Goal: Task Accomplishment & Management: Manage account settings

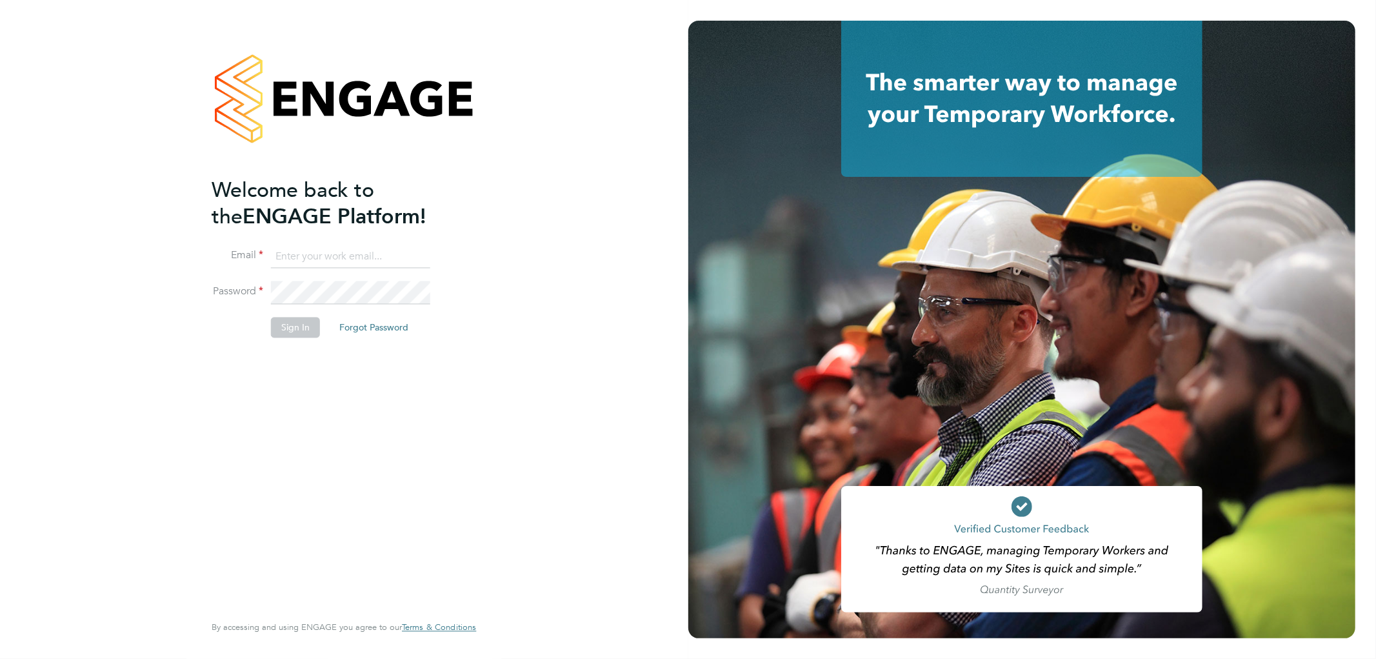
type input "n.long@ionic.jobs"
click at [305, 326] on button "Sign In" at bounding box center [295, 327] width 49 height 21
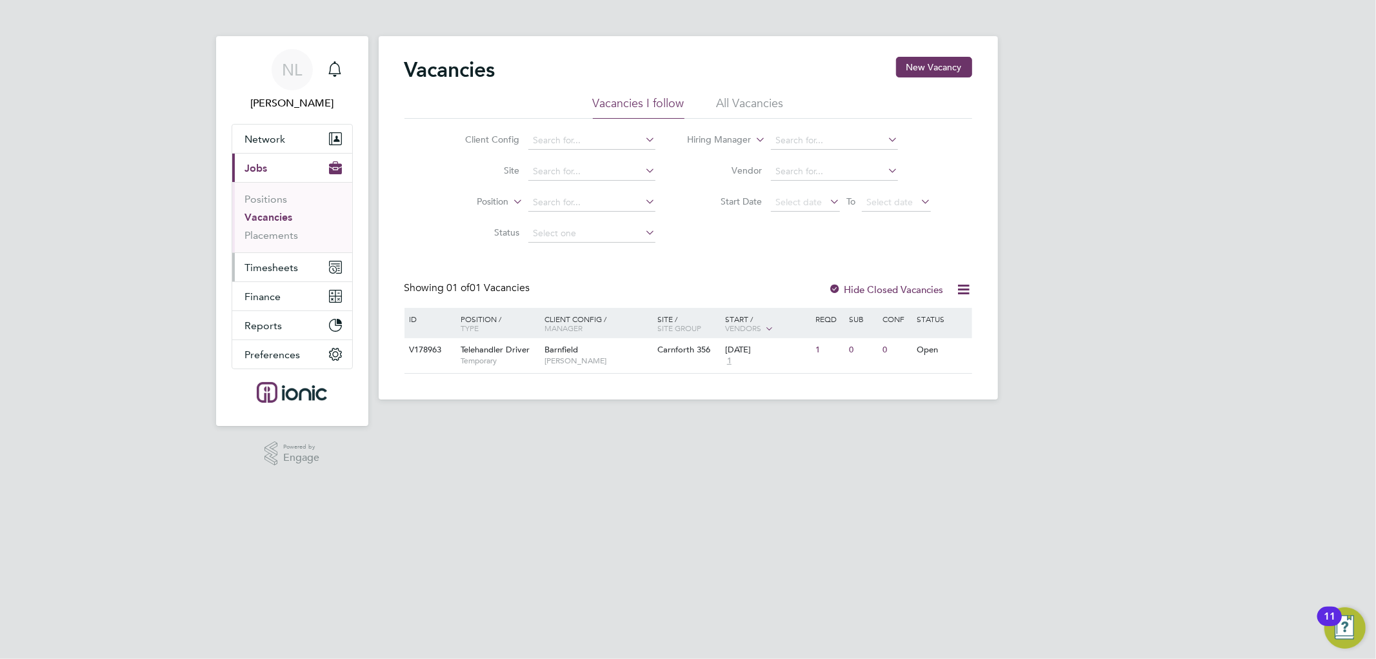
click at [270, 267] on span "Timesheets" at bounding box center [272, 267] width 54 height 12
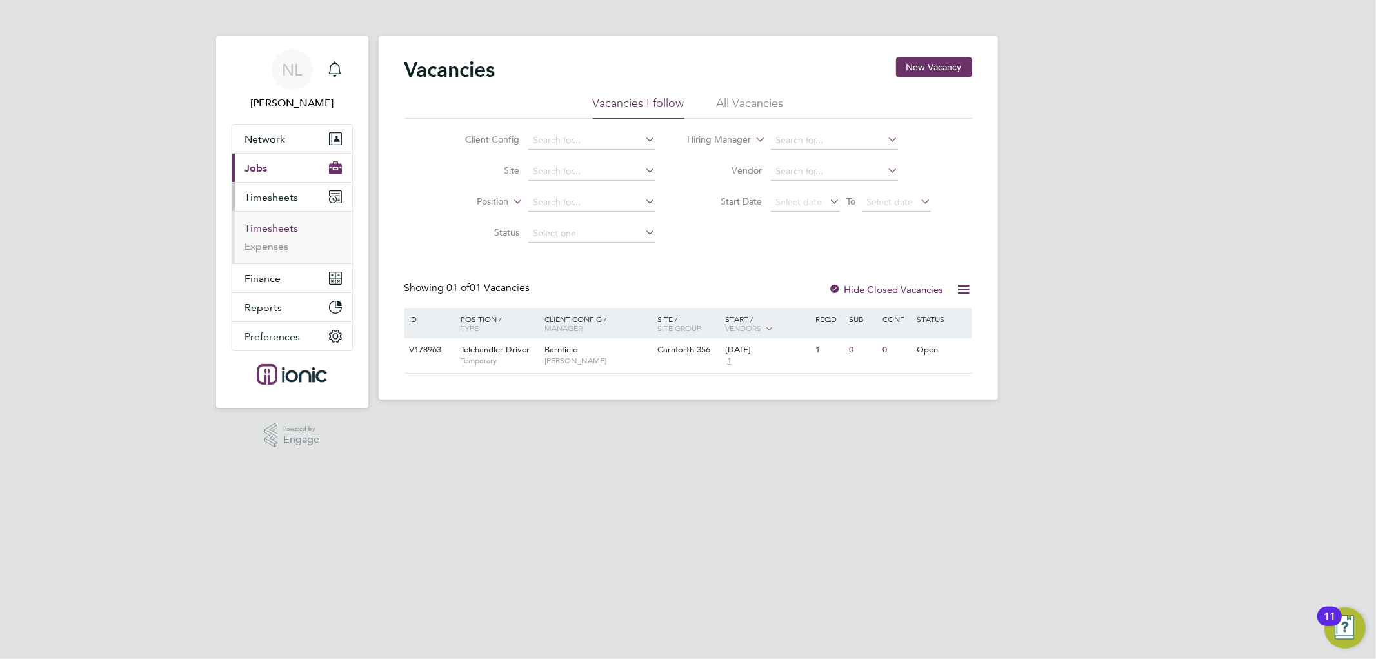
click at [282, 227] on link "Timesheets" at bounding box center [272, 228] width 54 height 12
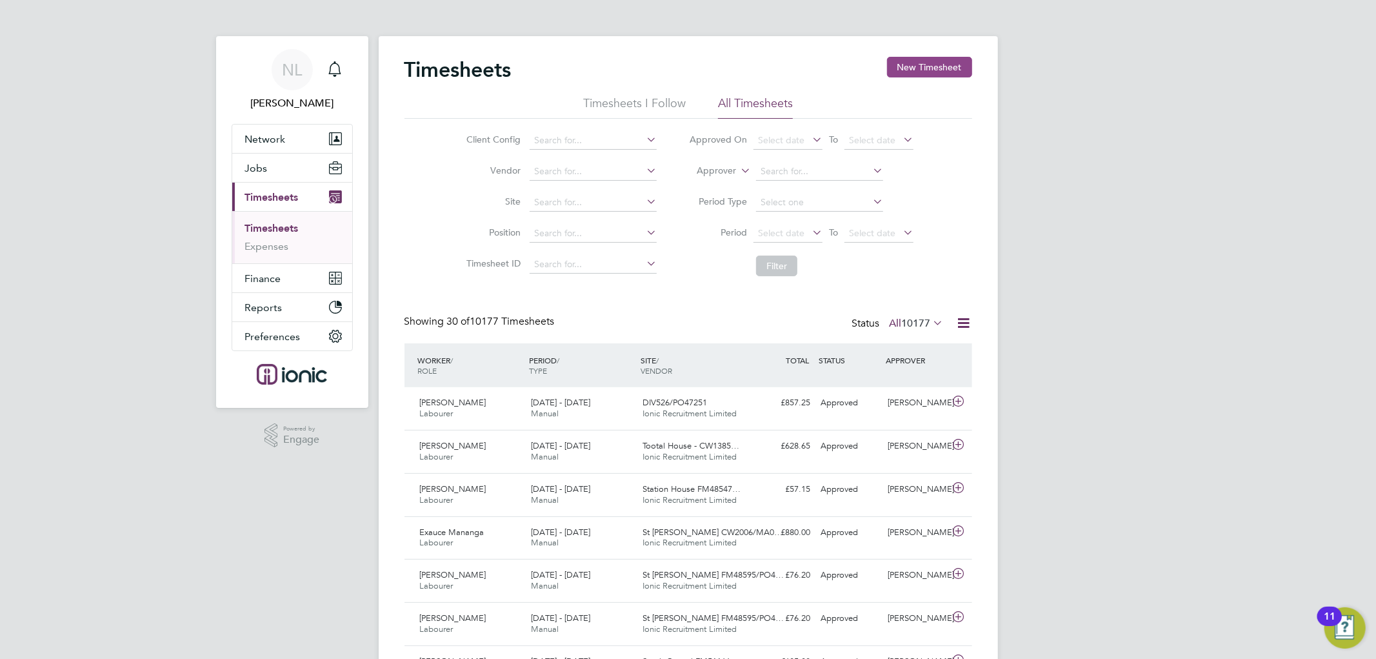
click at [943, 69] on button "New Timesheet" at bounding box center [929, 67] width 85 height 21
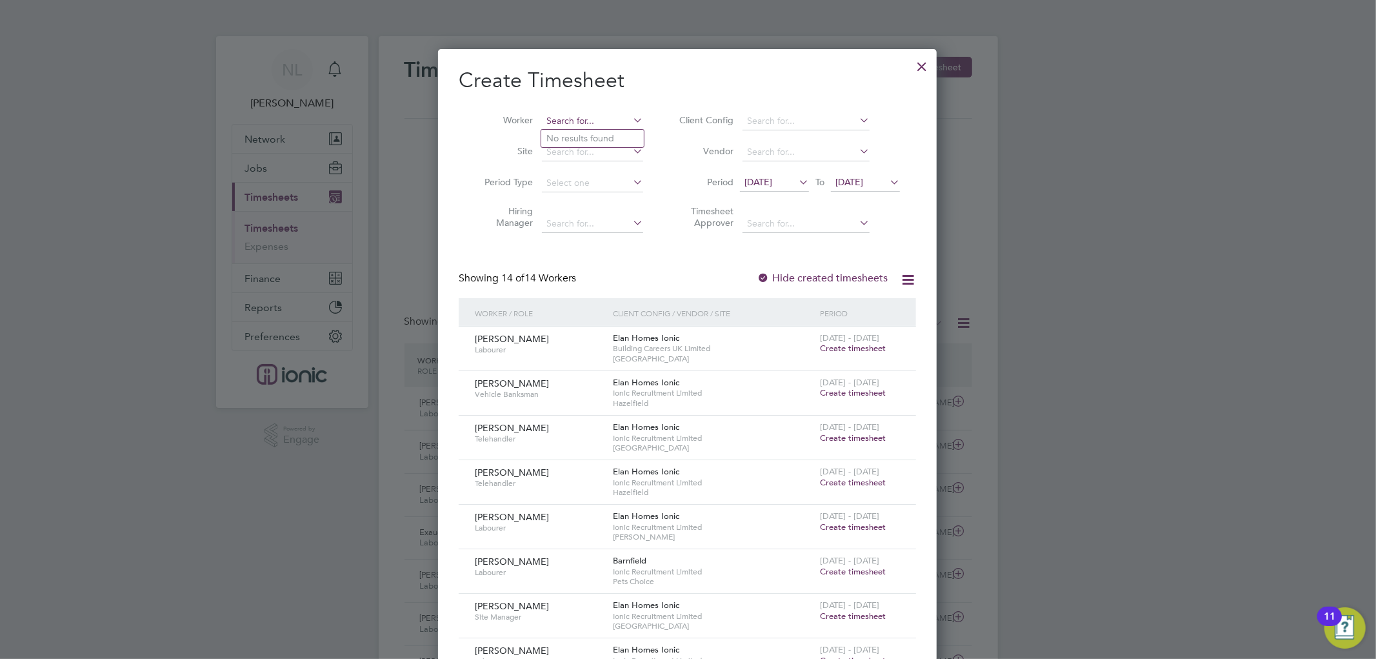
click at [566, 118] on input at bounding box center [592, 121] width 101 height 18
click at [597, 137] on li "Aded [PERSON_NAME]" at bounding box center [595, 138] width 108 height 17
type input "[PERSON_NAME]"
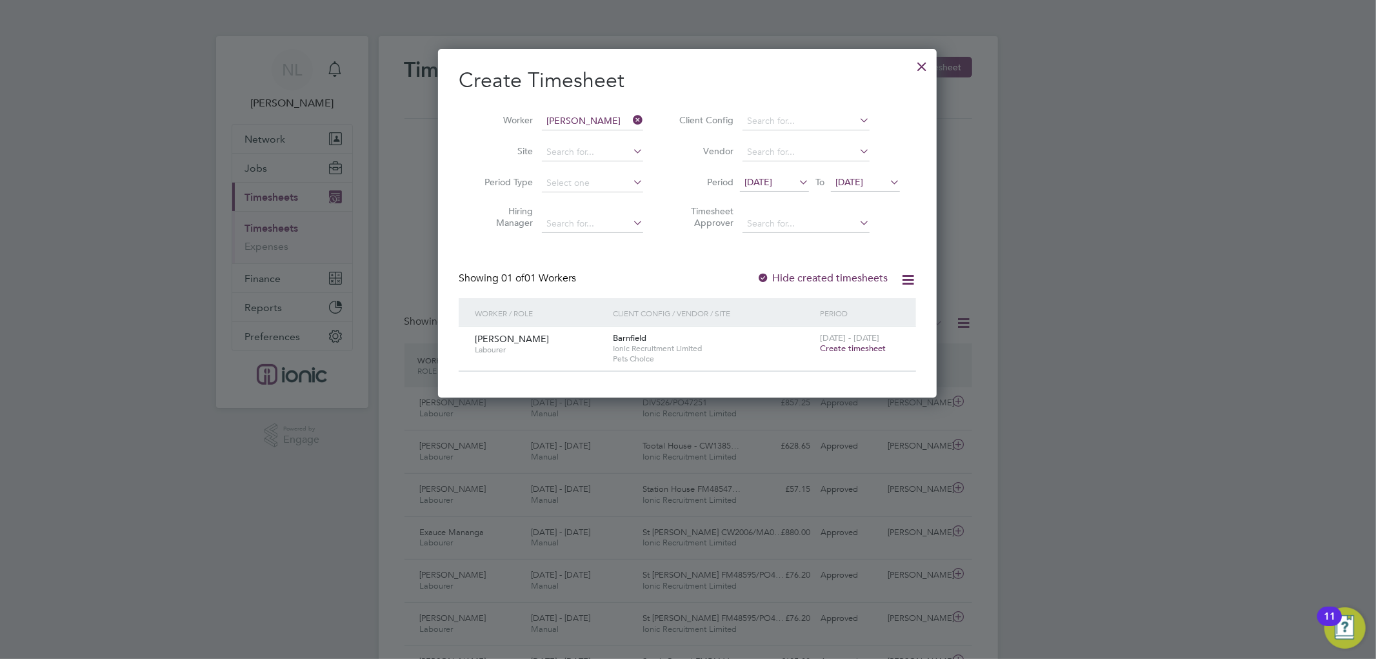
click at [868, 345] on span "Create timesheet" at bounding box center [853, 348] width 66 height 11
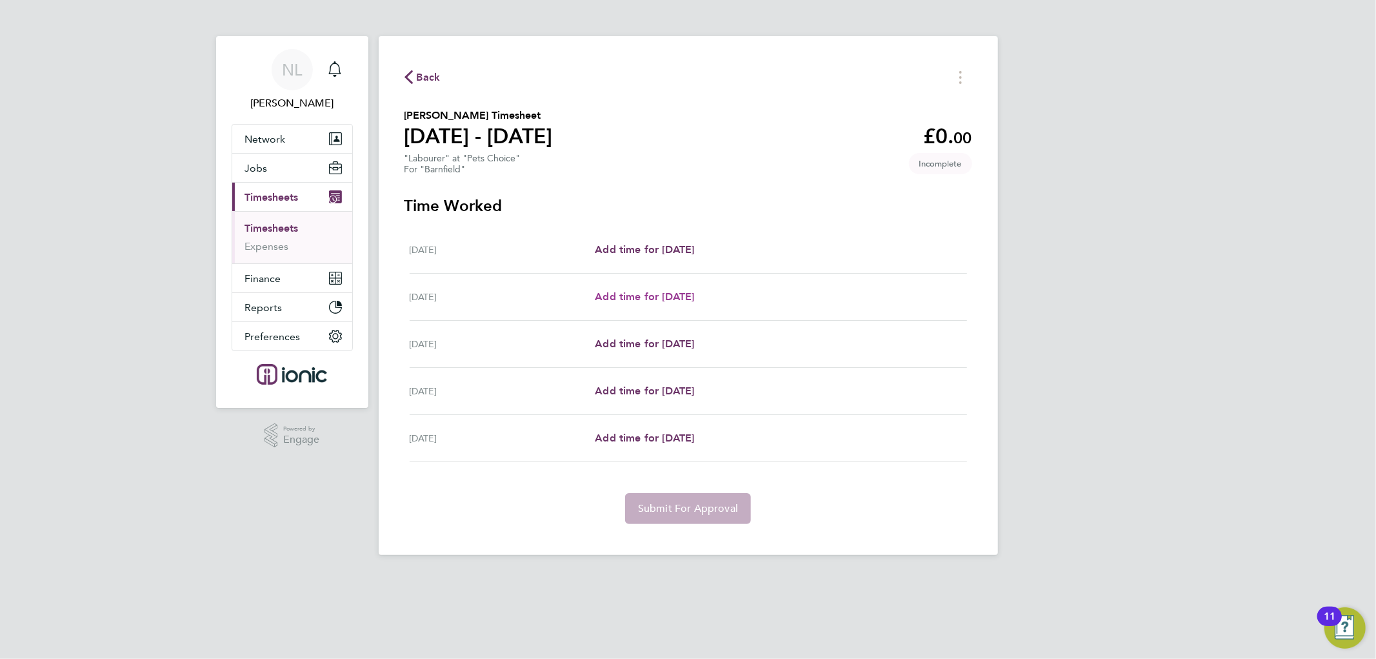
click at [656, 297] on span "Add time for [DATE]" at bounding box center [644, 296] width 99 height 12
select select "30"
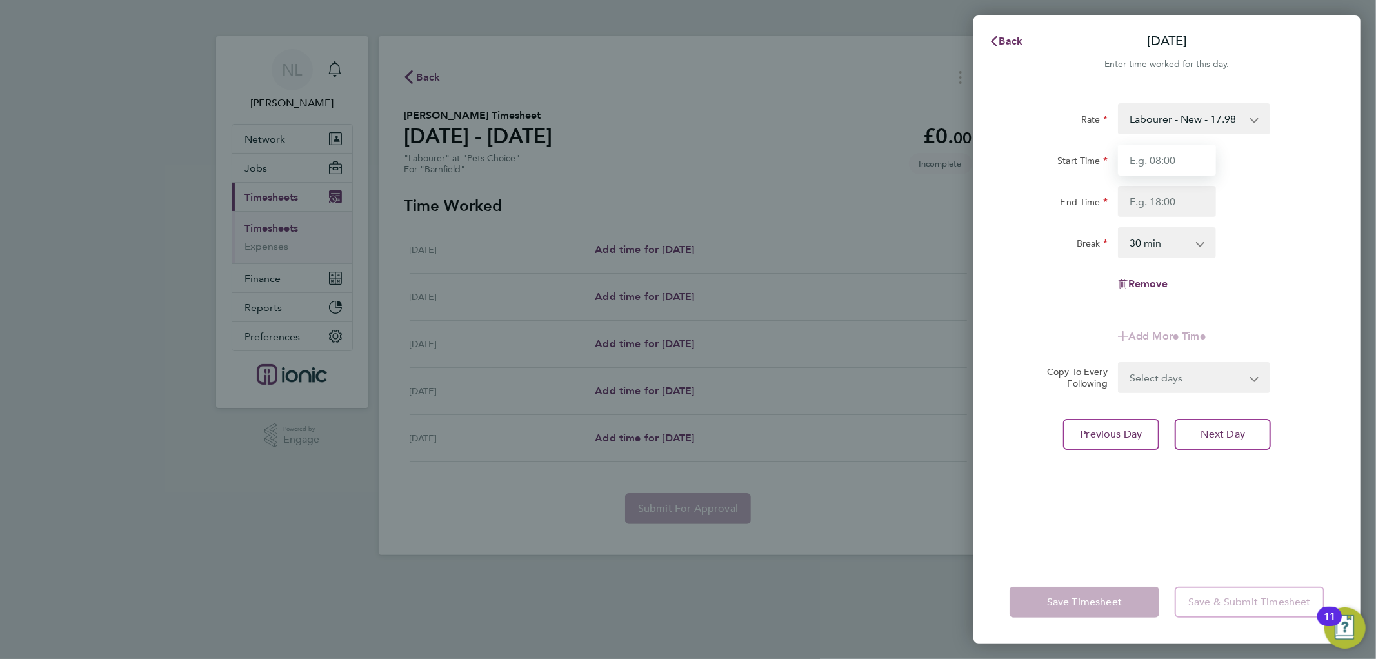
click at [1157, 165] on input "Start Time" at bounding box center [1167, 160] width 98 height 31
type input "07:30"
click at [1165, 194] on input "End Time" at bounding box center [1167, 201] width 98 height 31
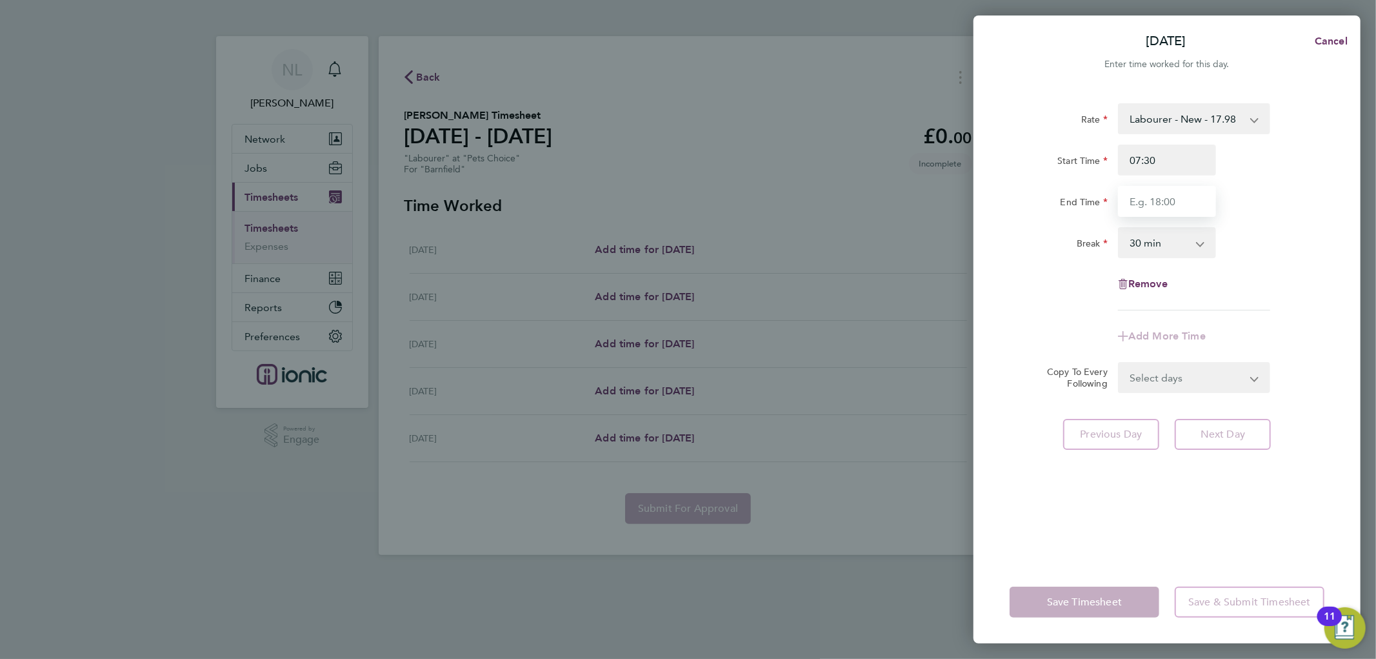
type input "16:30"
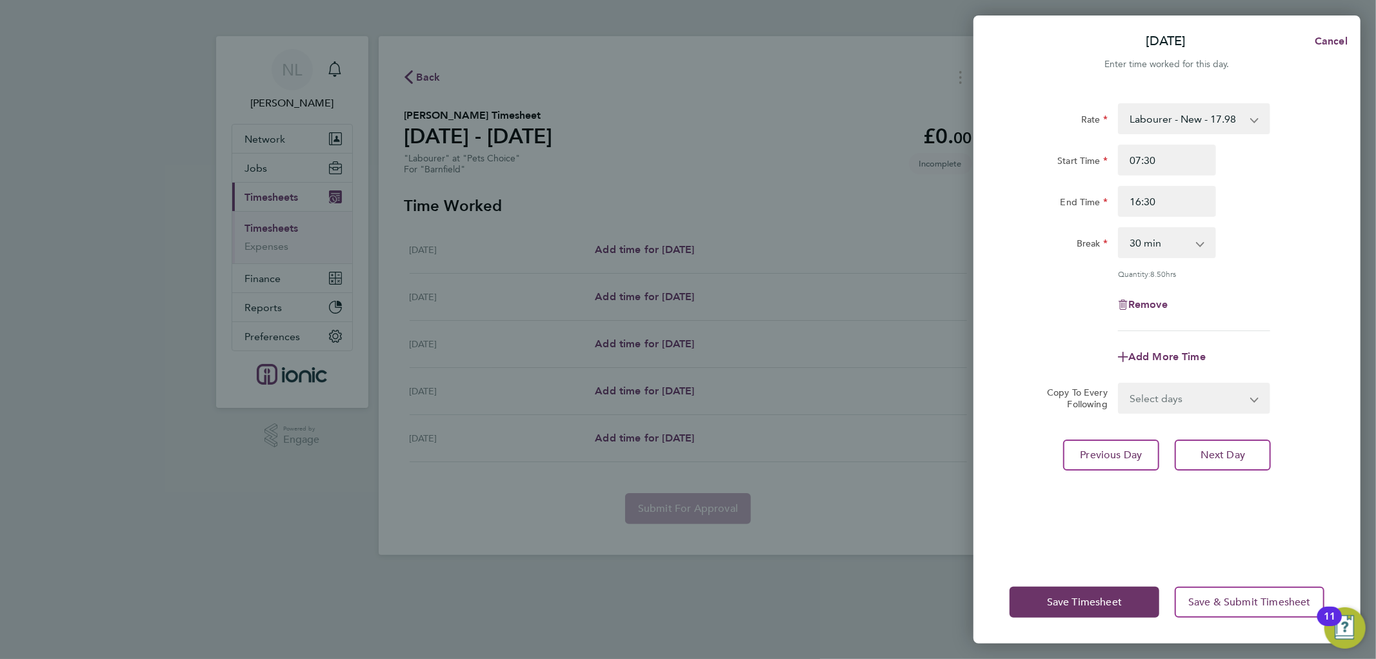
click at [1340, 330] on div "Rate Labourer - New - 17.98 1 - 16.71 Start Time 07:30 End Time 16:30 Break 0 m…" at bounding box center [1167, 324] width 387 height 473
click at [1240, 461] on button "Next Day" at bounding box center [1223, 454] width 96 height 31
select select "30"
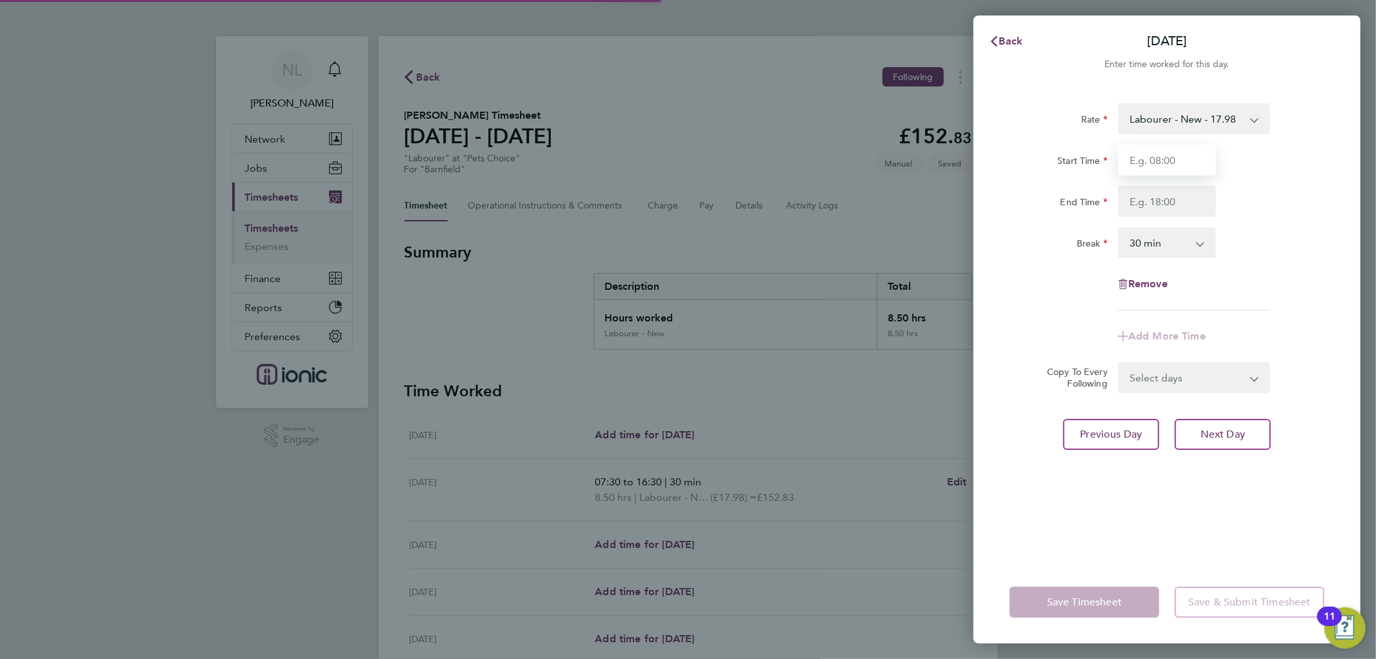
click at [1164, 157] on input "Start Time" at bounding box center [1167, 160] width 98 height 31
type input "07:30"
click at [1183, 197] on input "End Time" at bounding box center [1167, 201] width 98 height 31
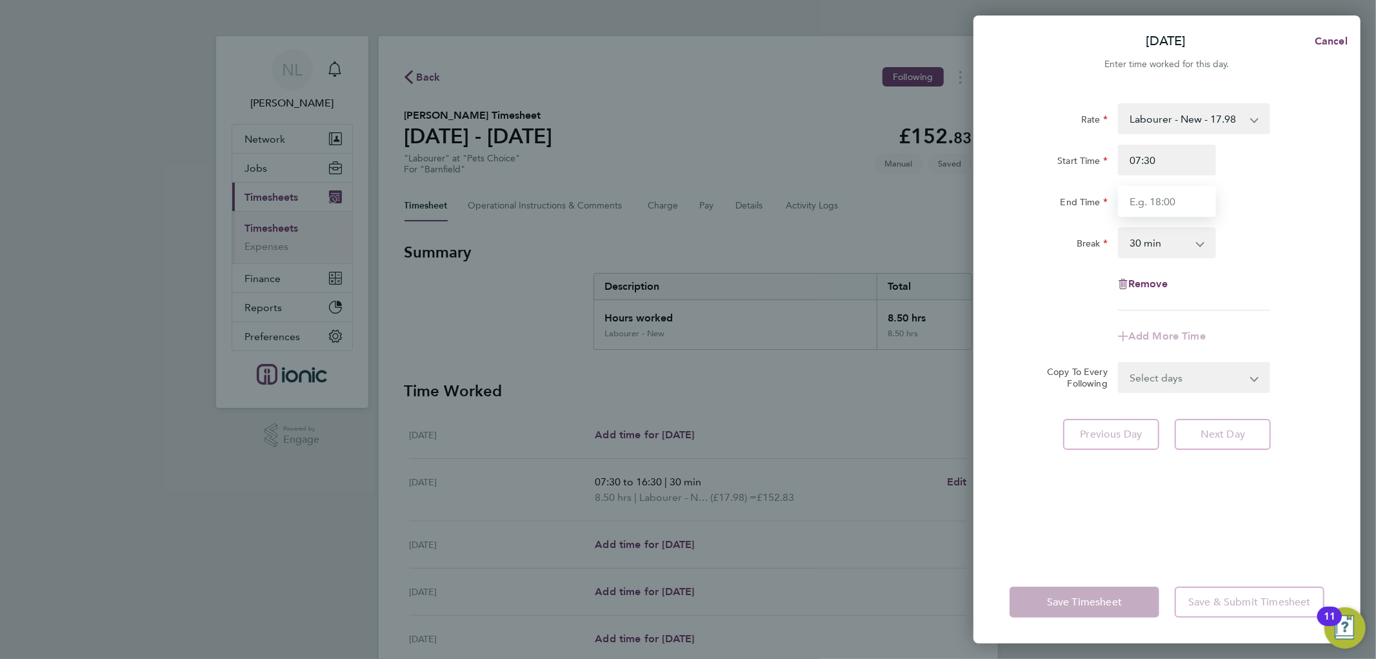
type input "16:30"
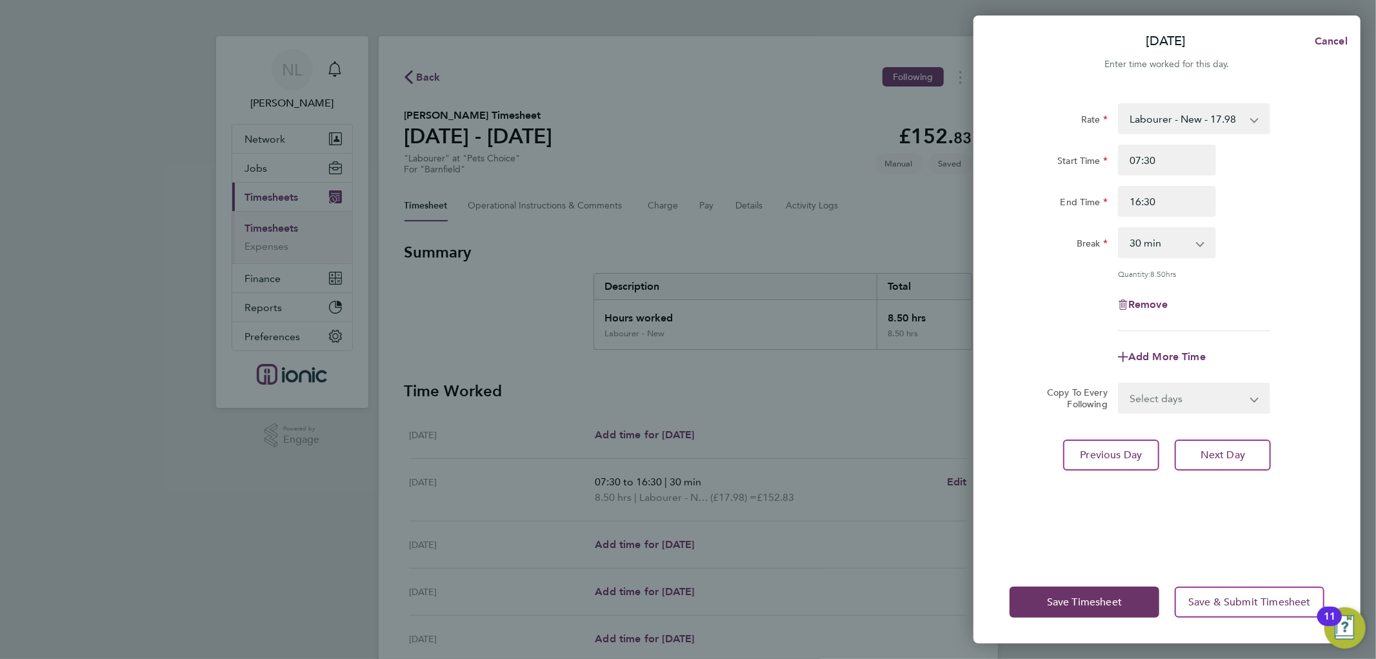
click at [1267, 296] on div "Remove" at bounding box center [1167, 304] width 325 height 31
click at [1228, 465] on button "Next Day" at bounding box center [1223, 454] width 96 height 31
select select "30"
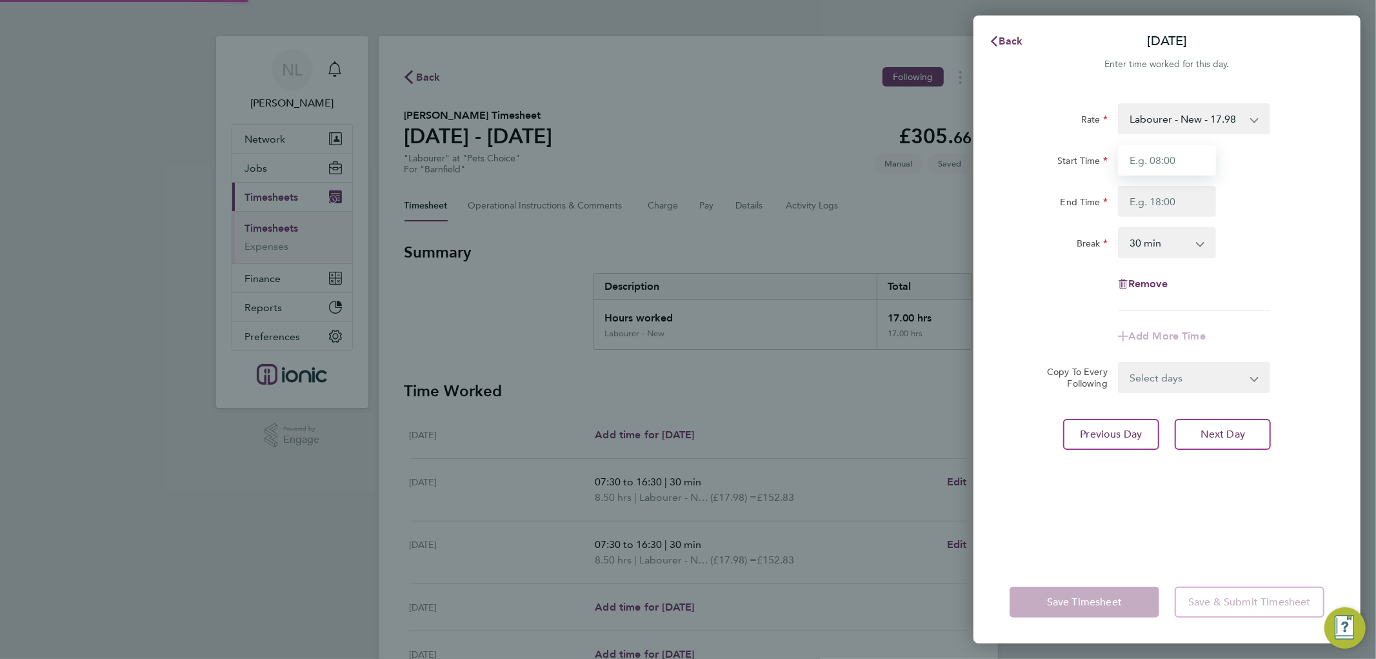
click at [1153, 160] on input "Start Time" at bounding box center [1167, 160] width 98 height 31
type input "07:30"
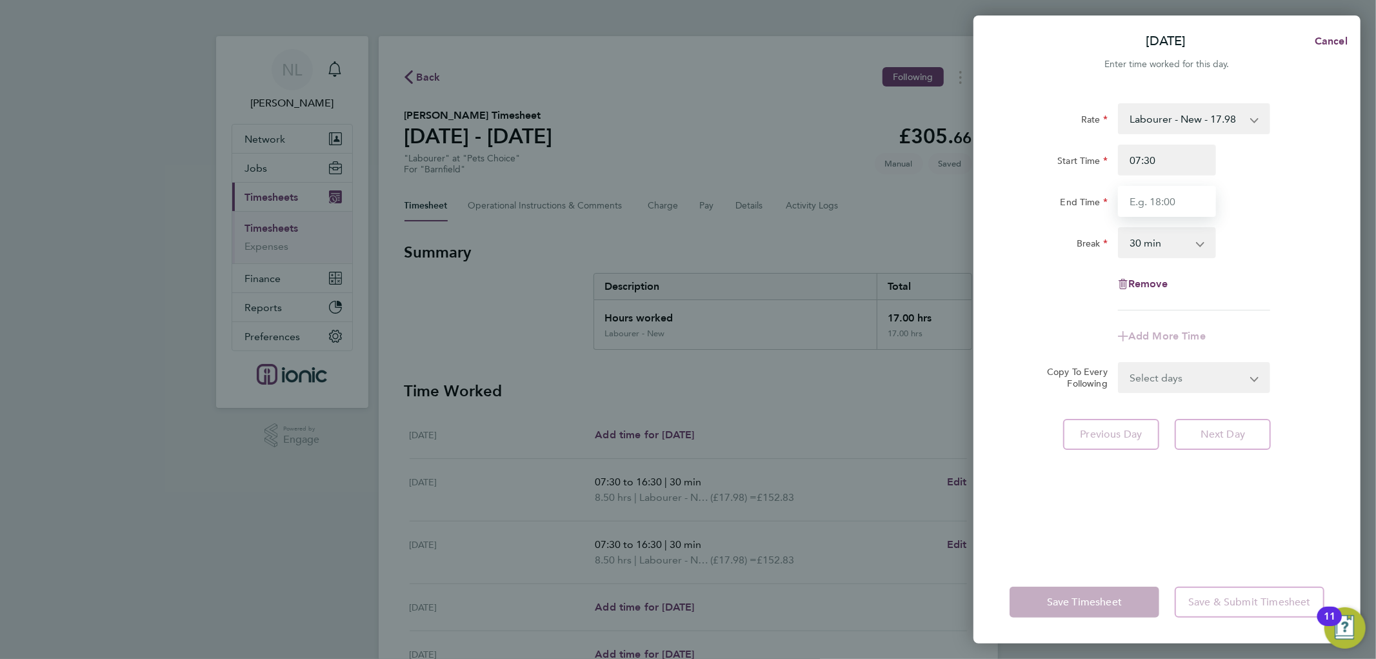
click at [1169, 201] on input "End Time" at bounding box center [1167, 201] width 98 height 31
type input "16:30"
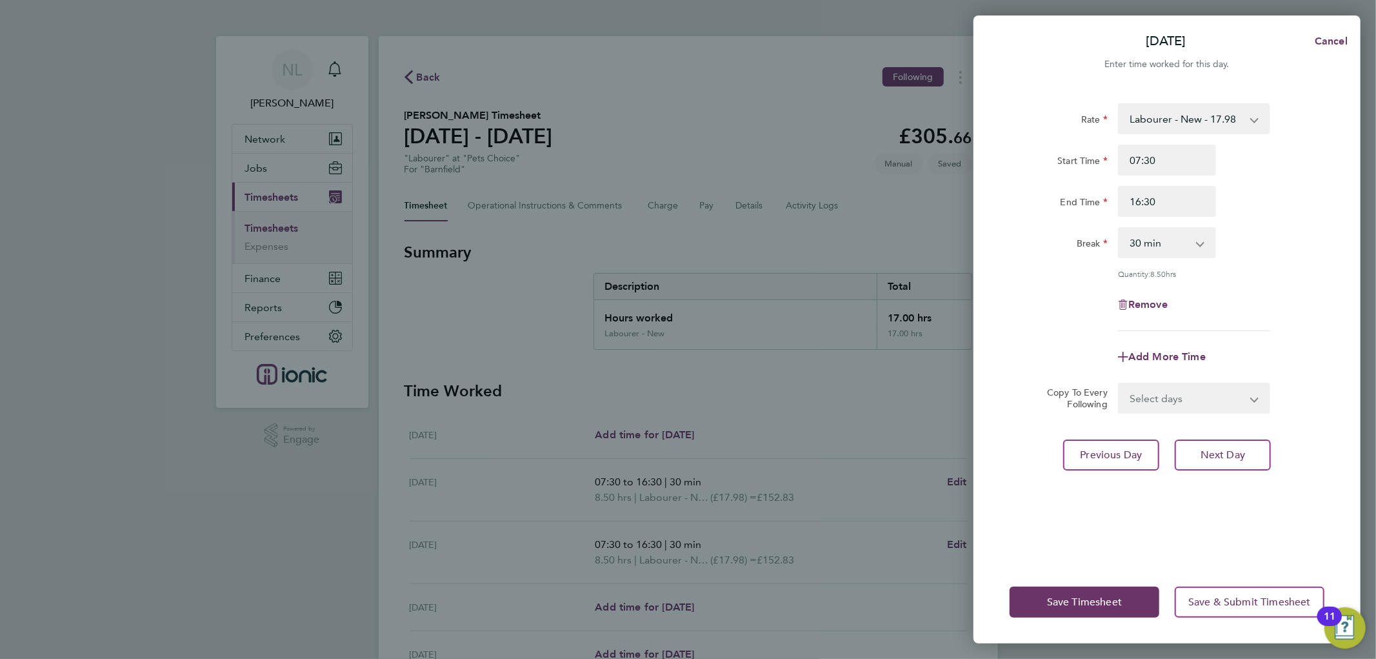
click at [1258, 313] on app-timesheet-line-form-group "Rate Labourer - New - 17.98 1 - 16.71 Start Time 07:30 End Time 16:30 Break 0 m…" at bounding box center [1167, 237] width 315 height 269
click at [1229, 463] on button "Next Day" at bounding box center [1223, 454] width 96 height 31
select select "30"
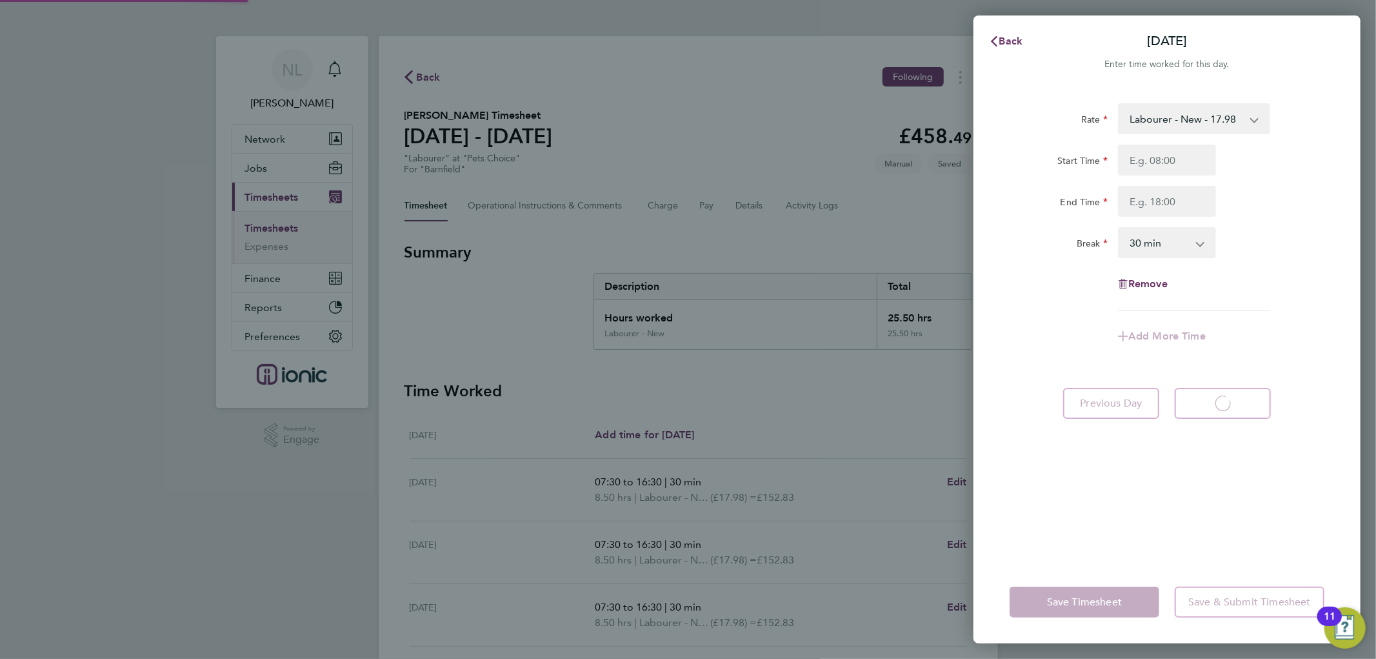
select select "30"
click at [1151, 152] on input "Start Time" at bounding box center [1167, 160] width 98 height 31
type input "07:30"
click at [1163, 194] on input "End Time" at bounding box center [1167, 201] width 98 height 31
type input "15:30"
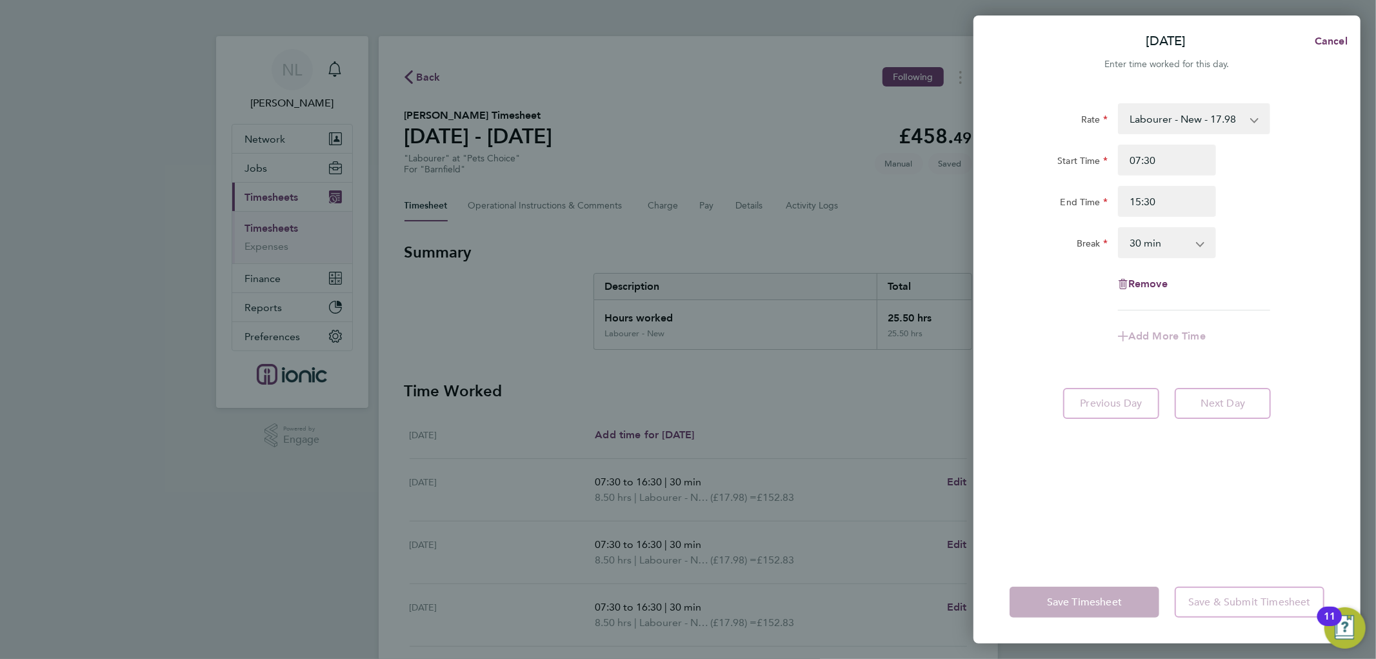
click at [1265, 289] on div "Remove" at bounding box center [1167, 283] width 325 height 31
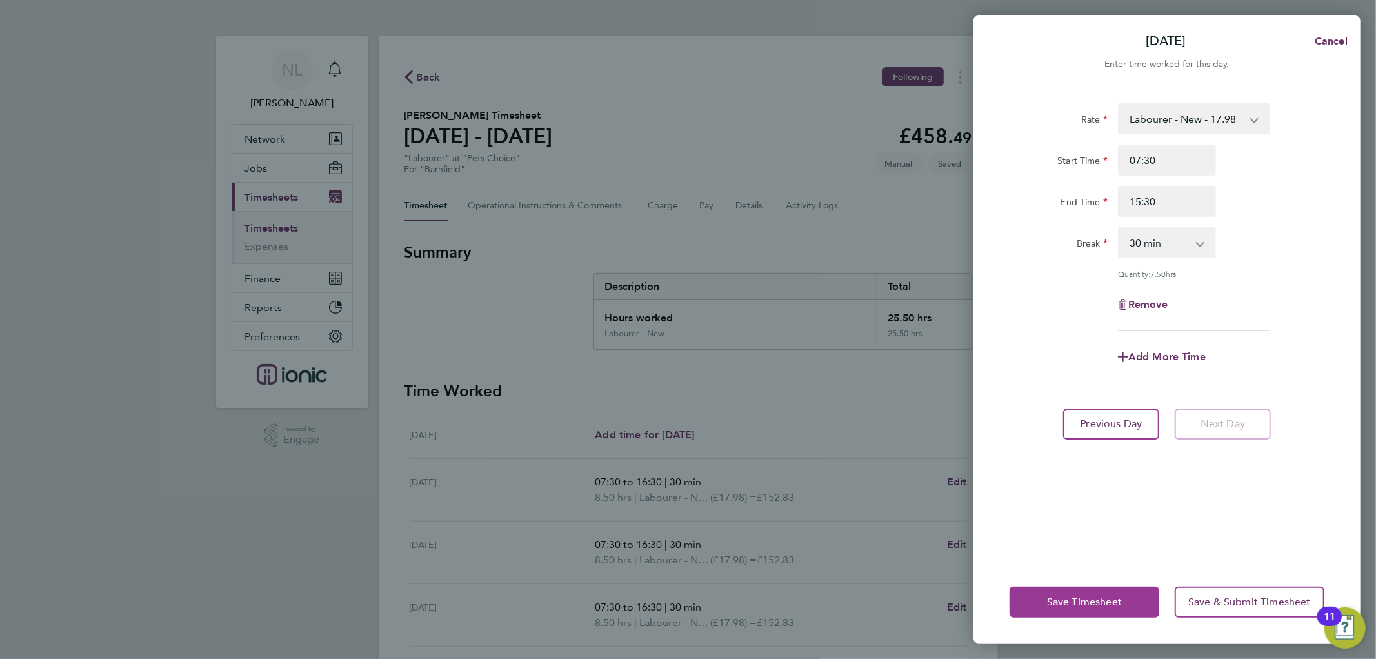
click at [1067, 592] on button "Save Timesheet" at bounding box center [1085, 602] width 150 height 31
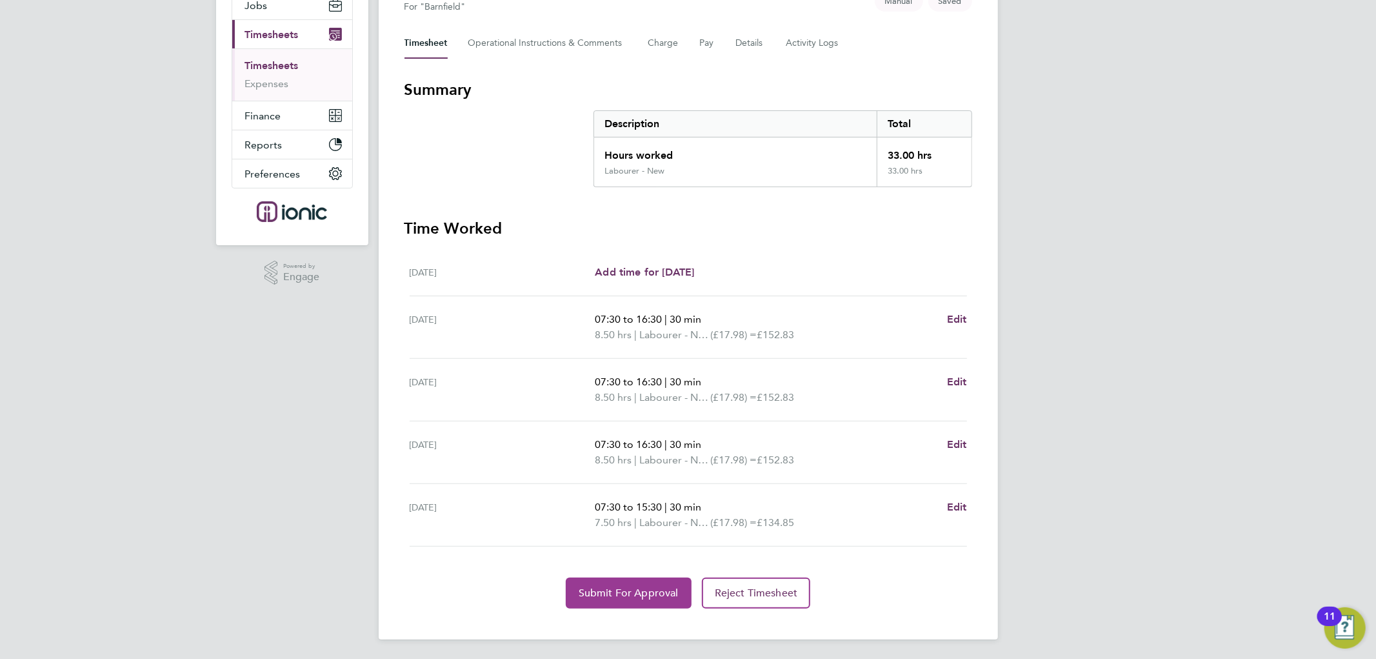
click at [654, 591] on span "Submit For Approval" at bounding box center [629, 593] width 100 height 13
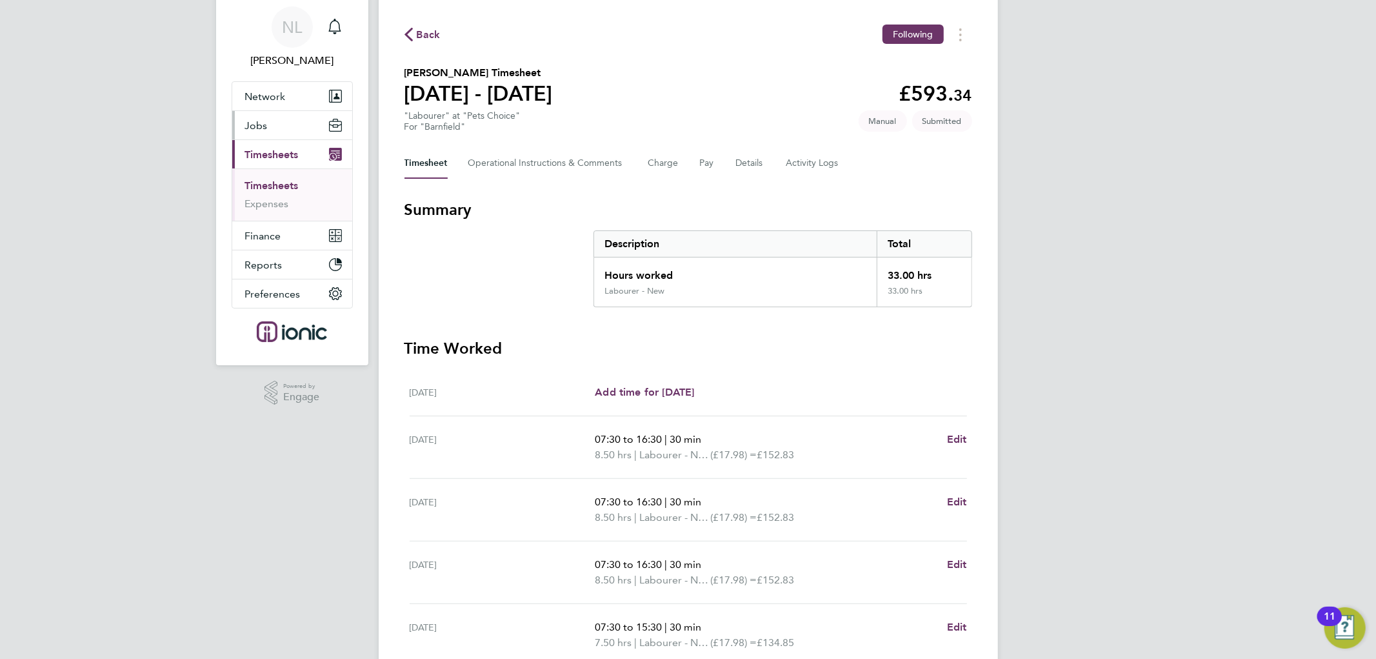
click at [262, 123] on span "Jobs" at bounding box center [256, 125] width 23 height 12
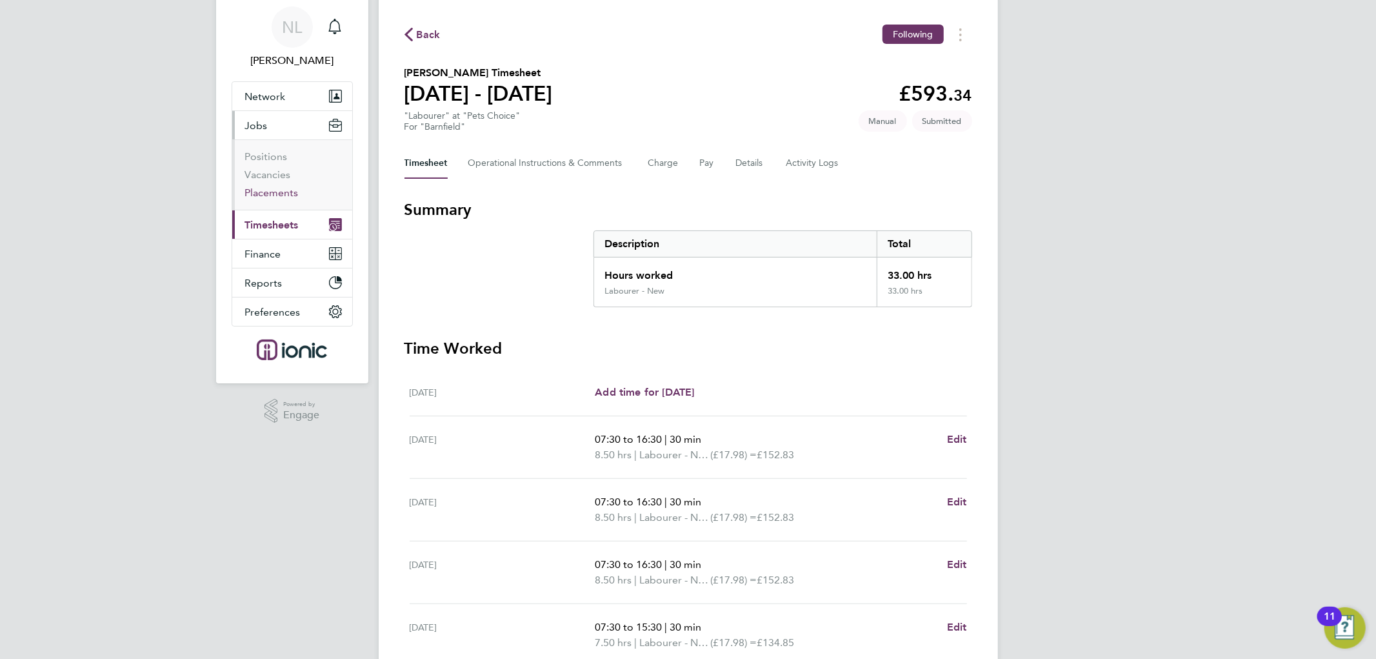
click at [288, 196] on link "Placements" at bounding box center [272, 192] width 54 height 12
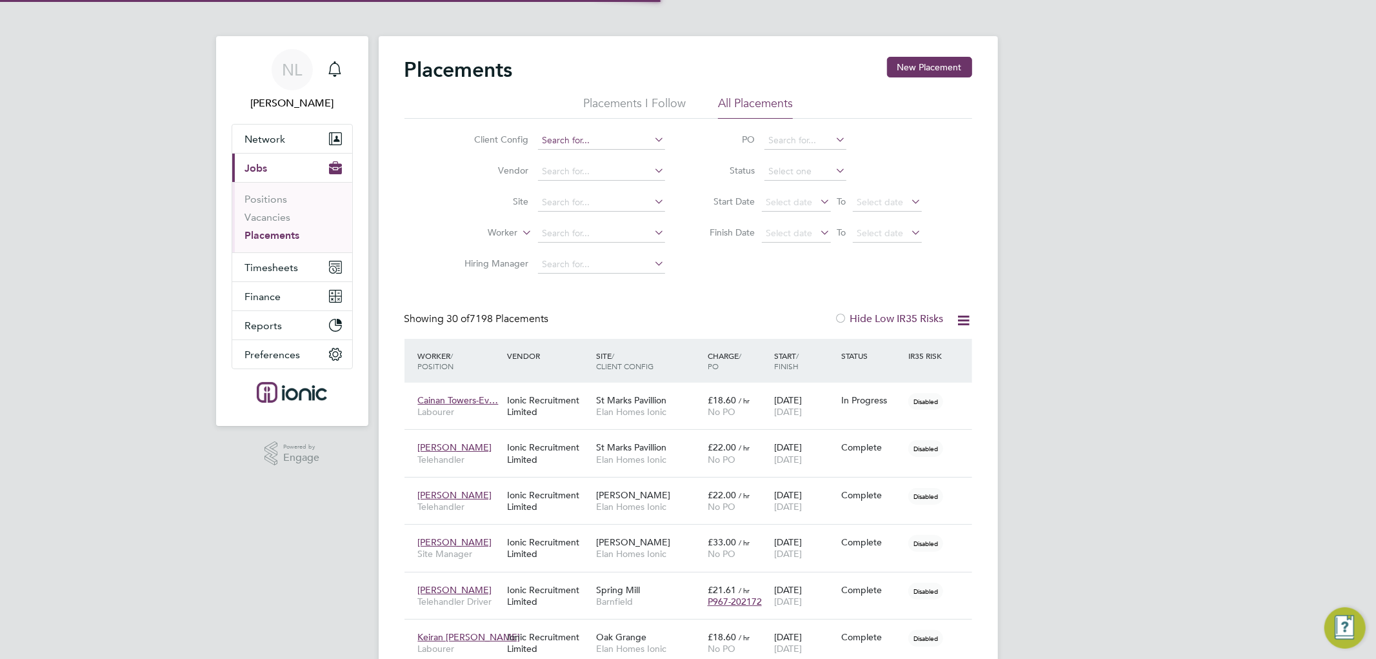
click at [559, 147] on input at bounding box center [601, 141] width 127 height 18
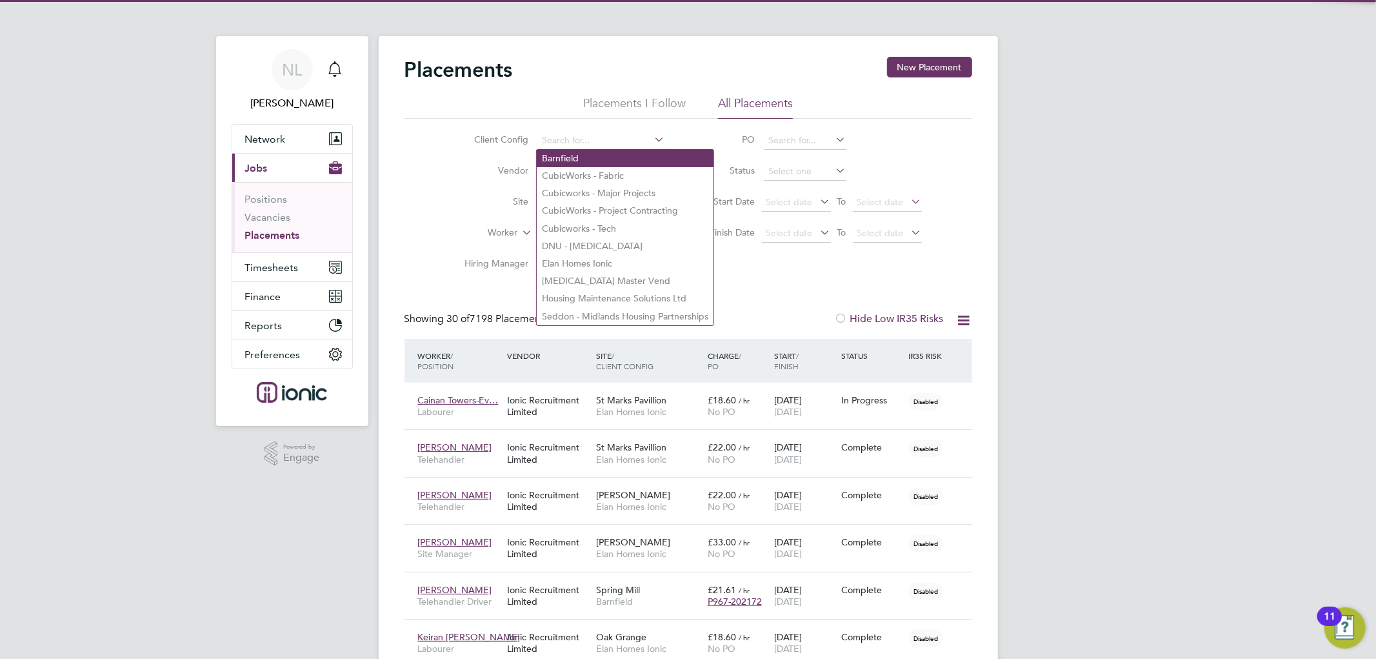
click at [581, 156] on li "Barnfield" at bounding box center [625, 158] width 177 height 17
type input "Barnfield"
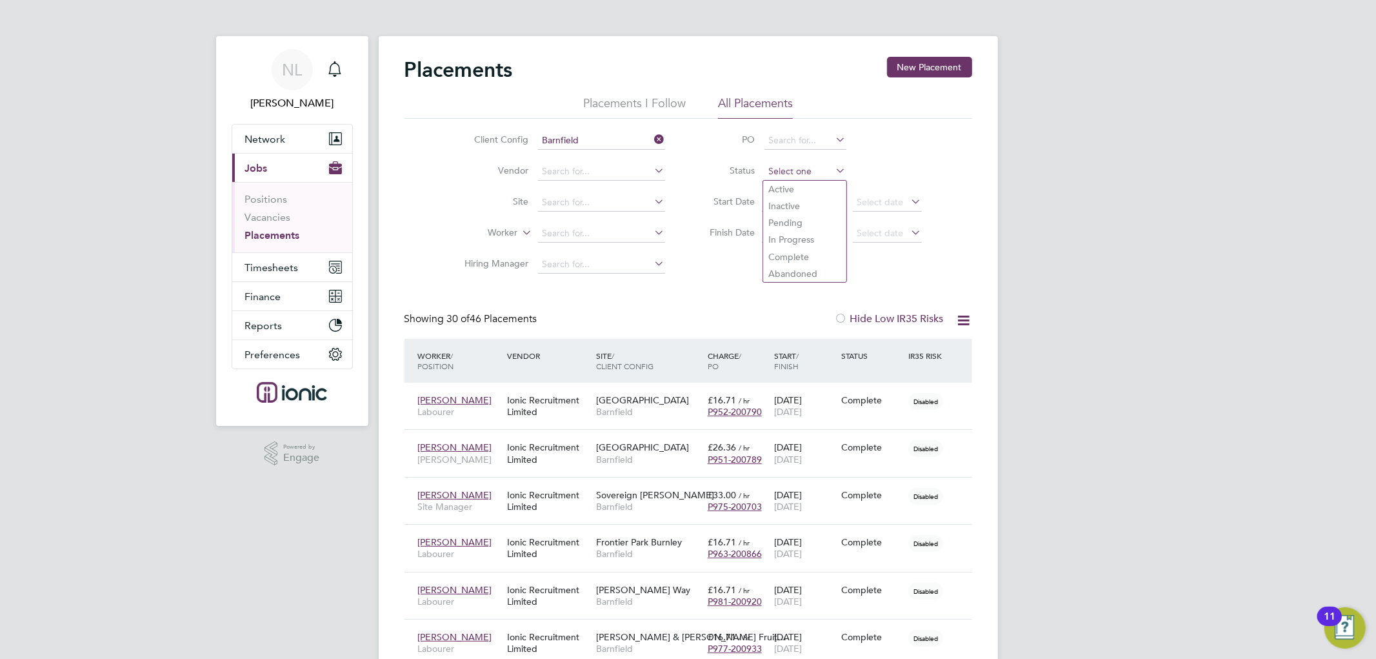
click at [782, 171] on input at bounding box center [806, 172] width 82 height 18
click at [788, 194] on li "Active" at bounding box center [804, 189] width 83 height 17
type input "Active"
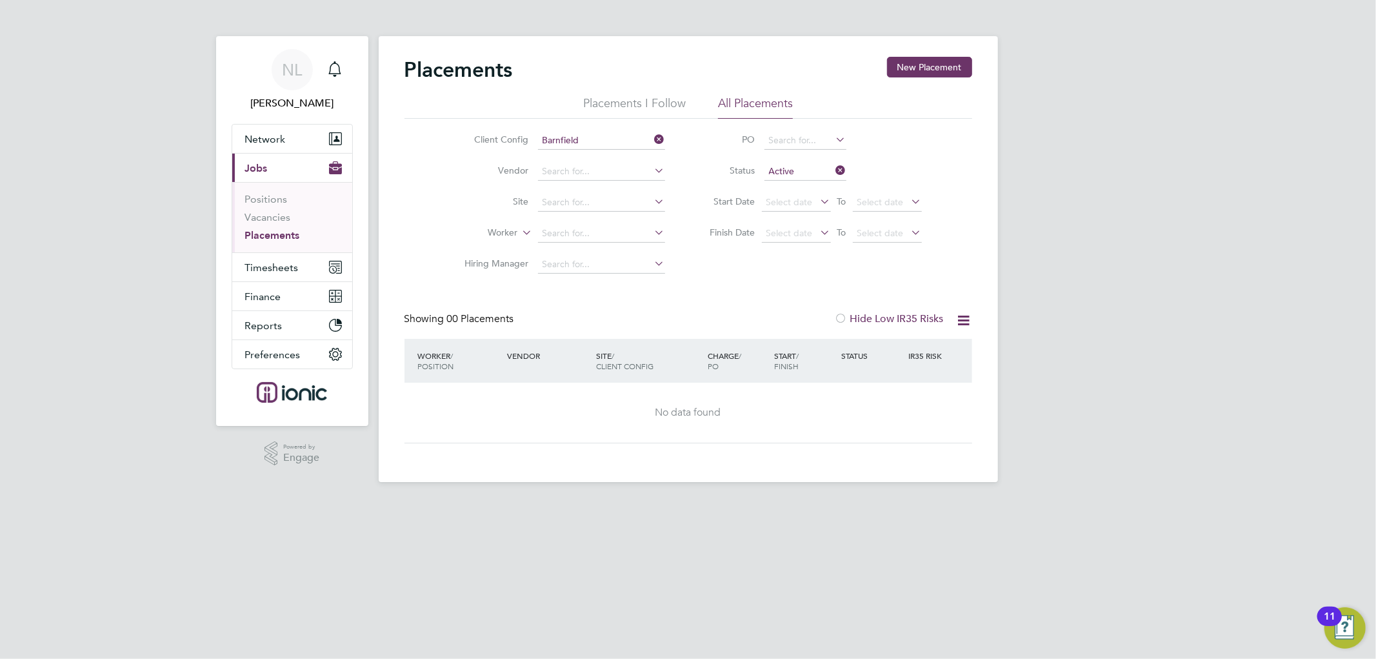
click at [834, 166] on icon at bounding box center [834, 170] width 0 height 18
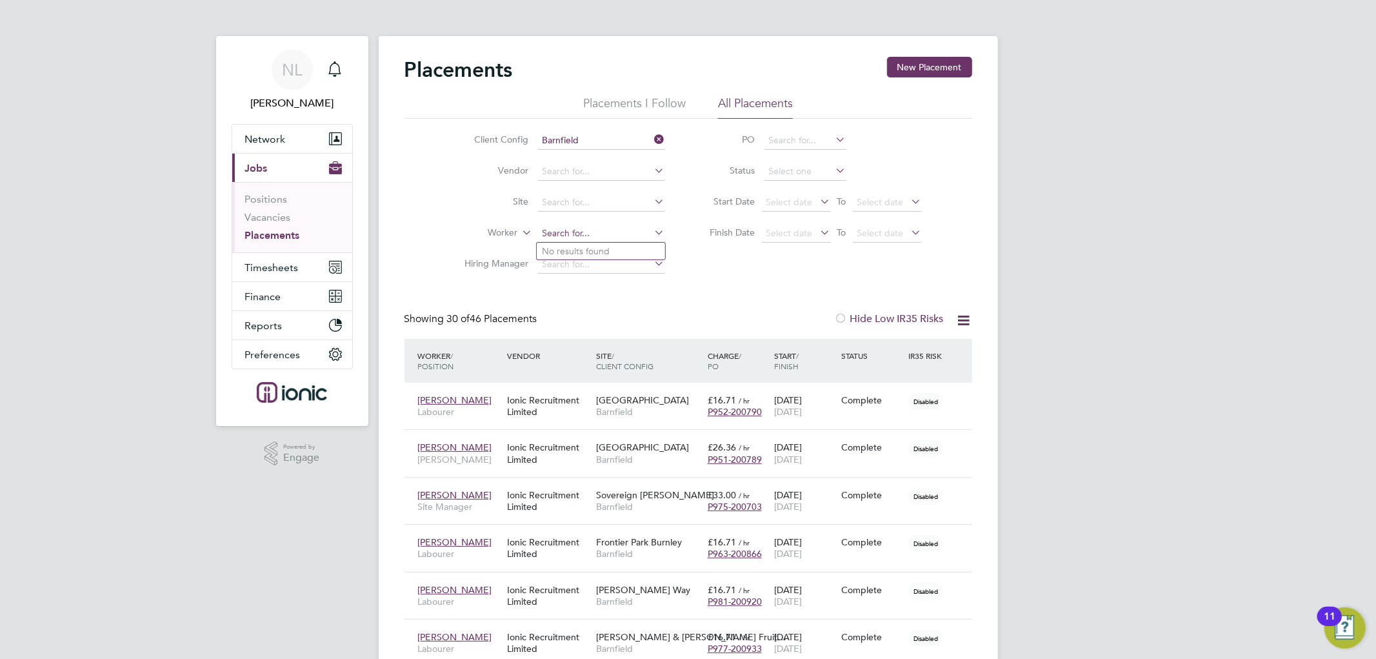
click at [627, 233] on input at bounding box center [601, 234] width 127 height 18
click at [603, 246] on li "Aded [PERSON_NAME]" at bounding box center [601, 251] width 128 height 17
type input "[PERSON_NAME]"
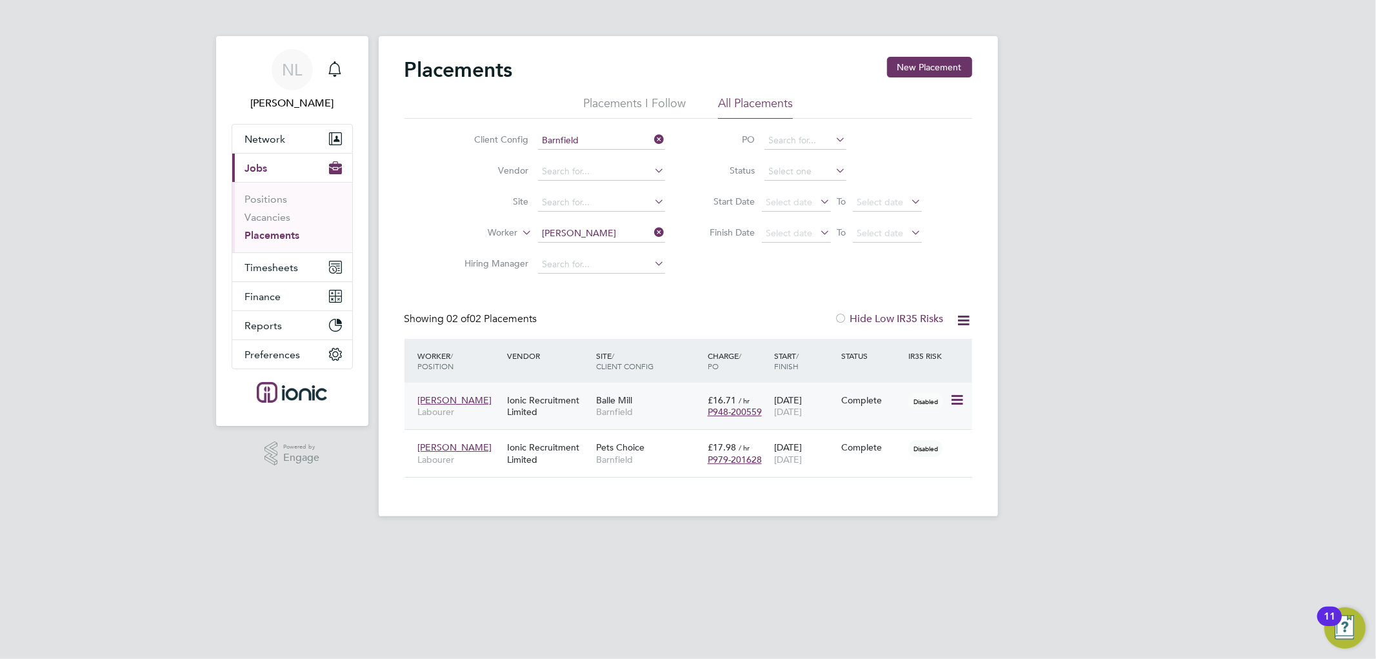
click at [802, 410] on span "[DATE]" at bounding box center [788, 412] width 28 height 12
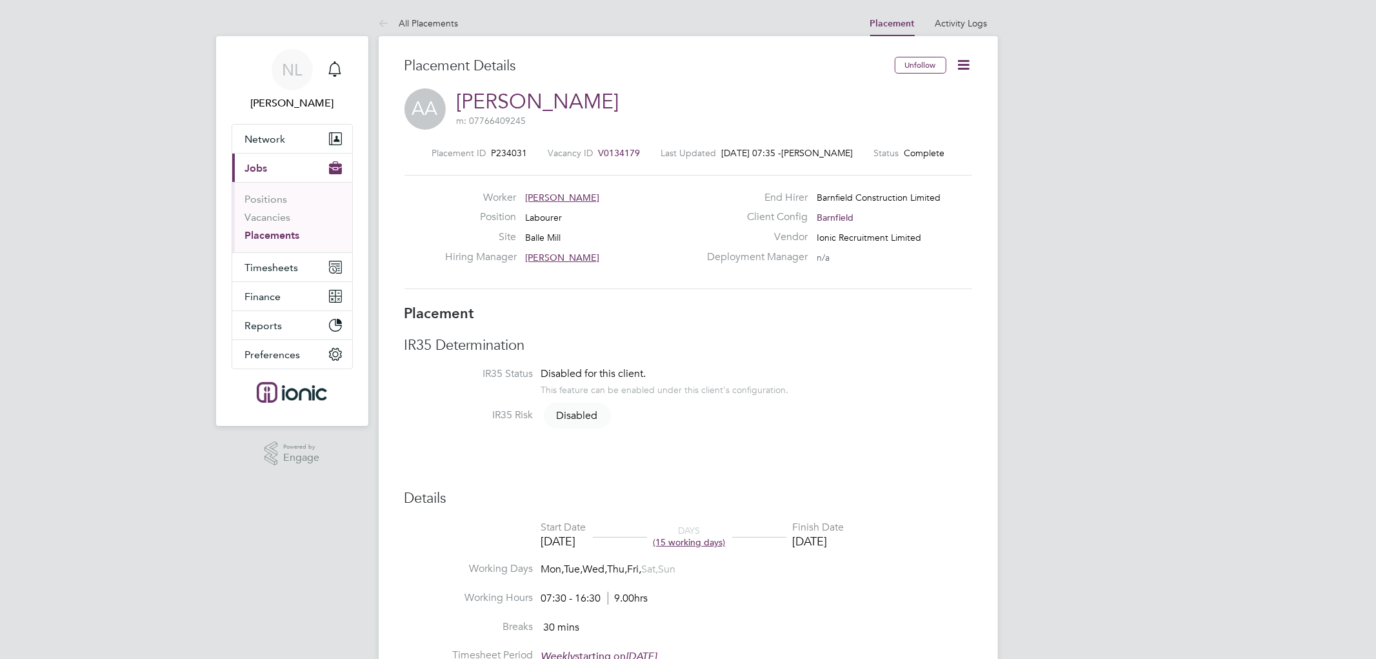
click at [971, 60] on icon at bounding box center [964, 65] width 16 height 16
click at [923, 97] on li "Edit Placement e" at bounding box center [922, 95] width 95 height 18
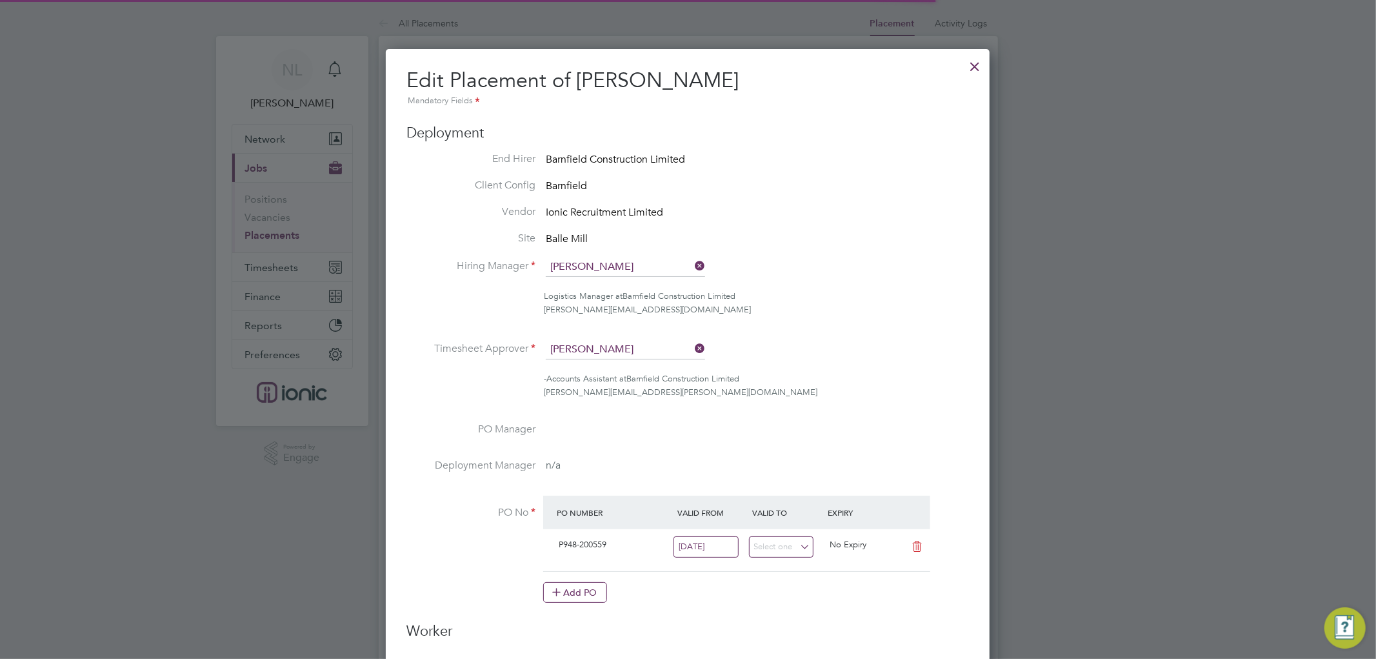
scroll to position [7, 6]
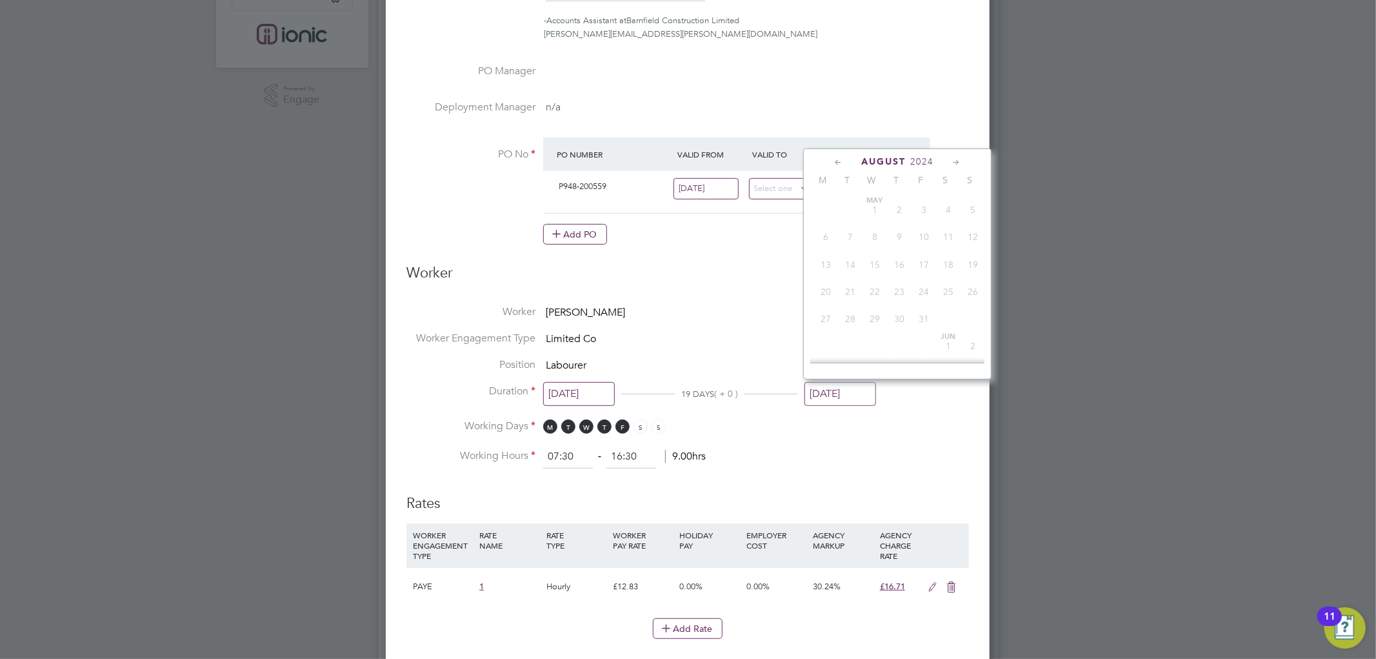
click at [841, 382] on input "[DATE]" at bounding box center [841, 394] width 72 height 24
click at [951, 163] on icon at bounding box center [957, 163] width 12 height 14
click at [925, 293] on span "25" at bounding box center [924, 281] width 25 height 25
type input "25 Oct 2024"
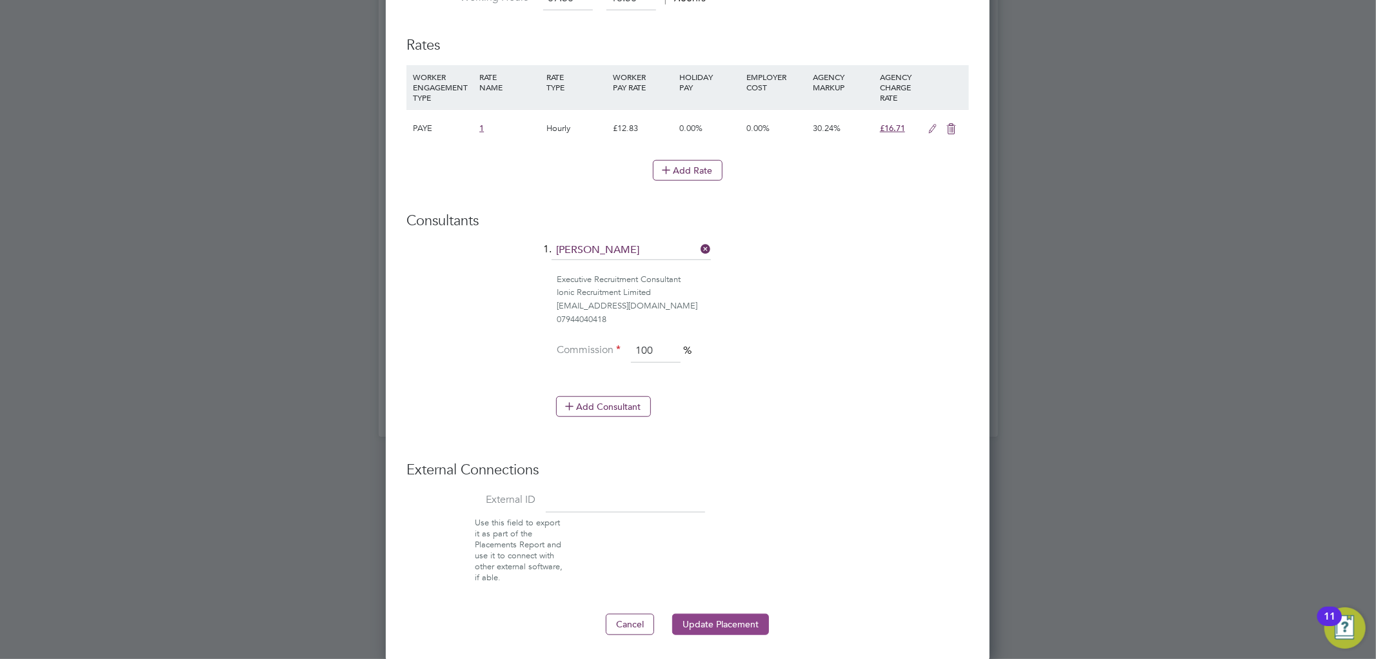
click at [725, 617] on button "Update Placement" at bounding box center [720, 624] width 97 height 21
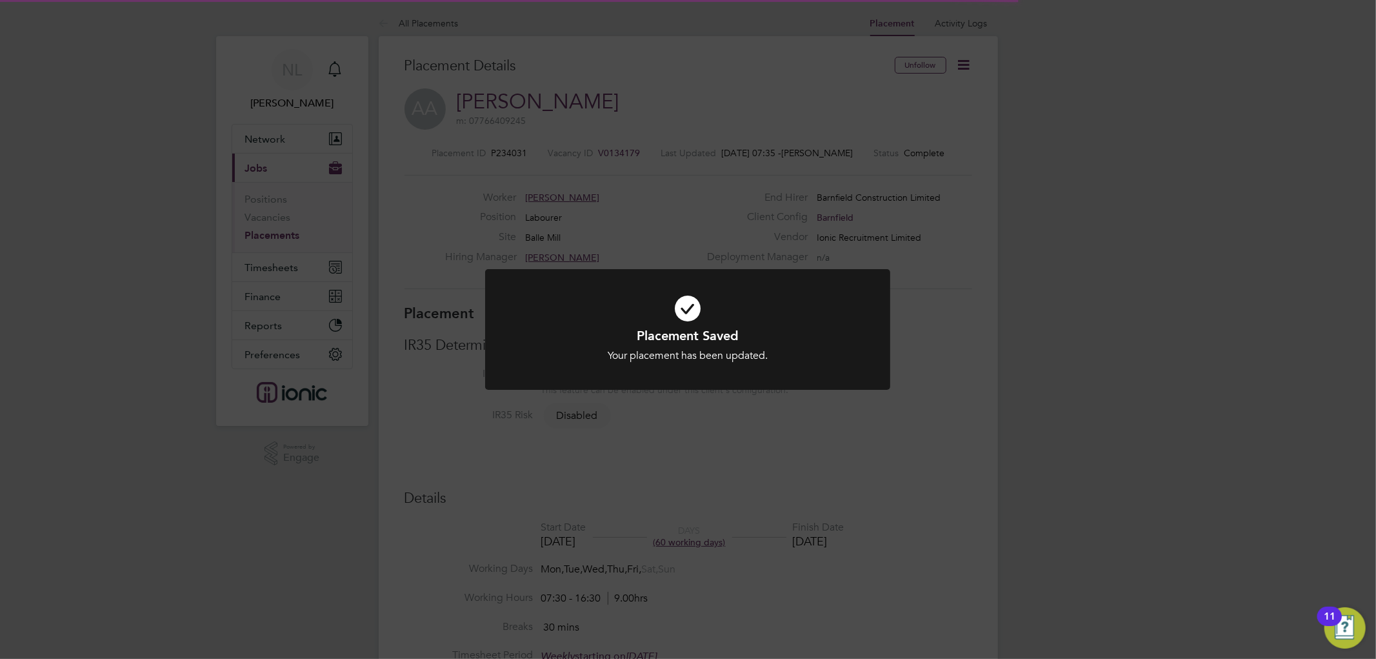
click at [1072, 363] on div "Placement Saved Your placement has been updated. Cancel Okay" at bounding box center [688, 329] width 1376 height 659
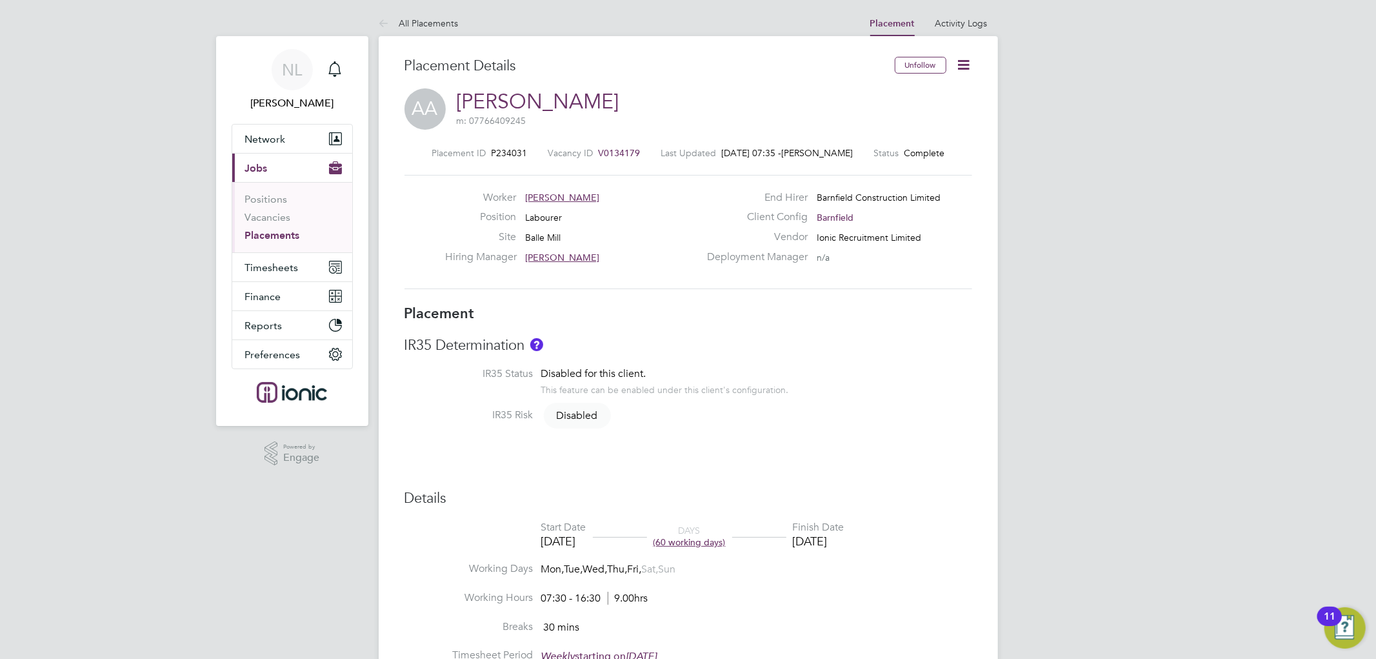
click at [289, 236] on link "Placements" at bounding box center [272, 235] width 55 height 12
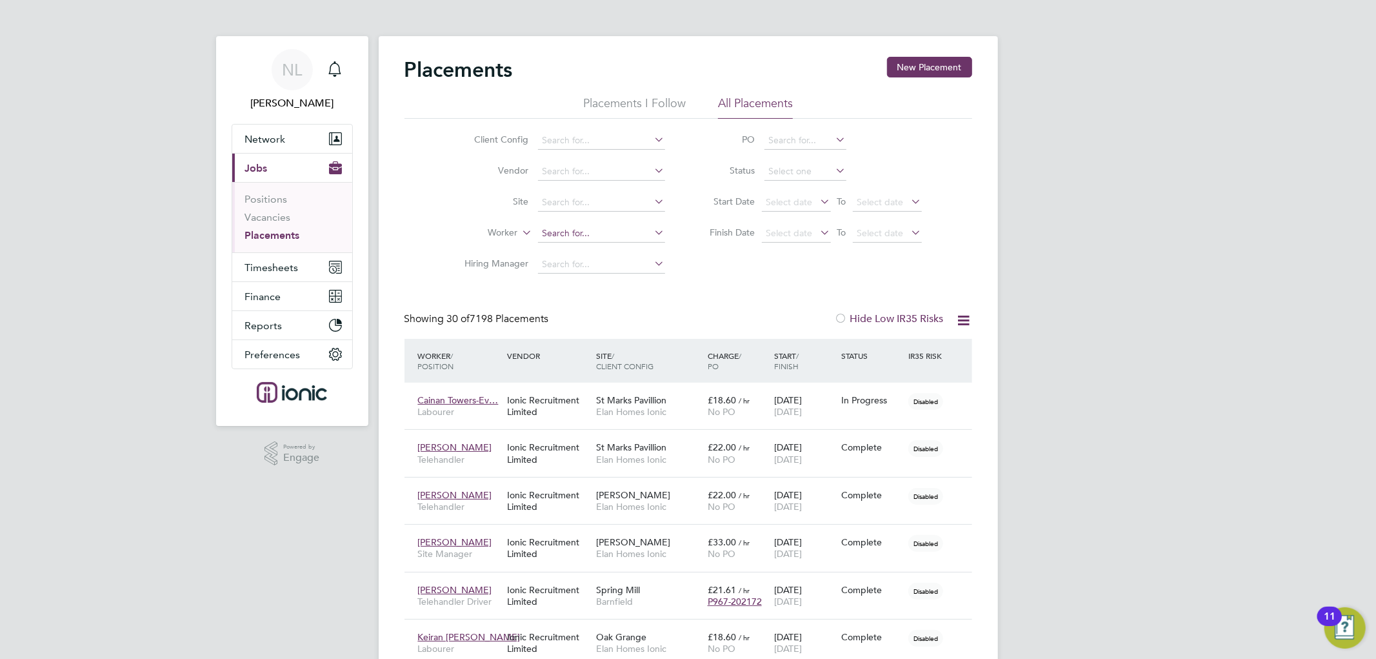
click at [586, 231] on input at bounding box center [601, 234] width 127 height 18
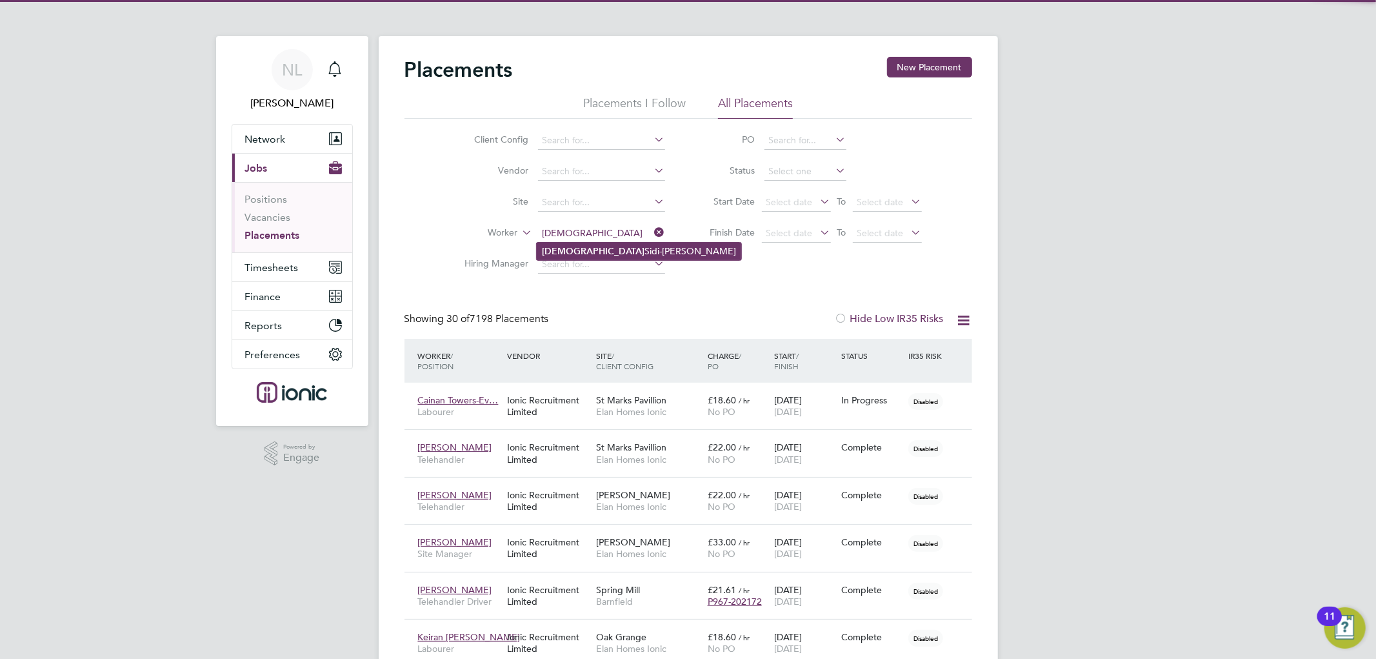
click at [598, 250] on li "Tahidu Sidi-Mahamud" at bounding box center [639, 251] width 205 height 17
type input "[PERSON_NAME]"
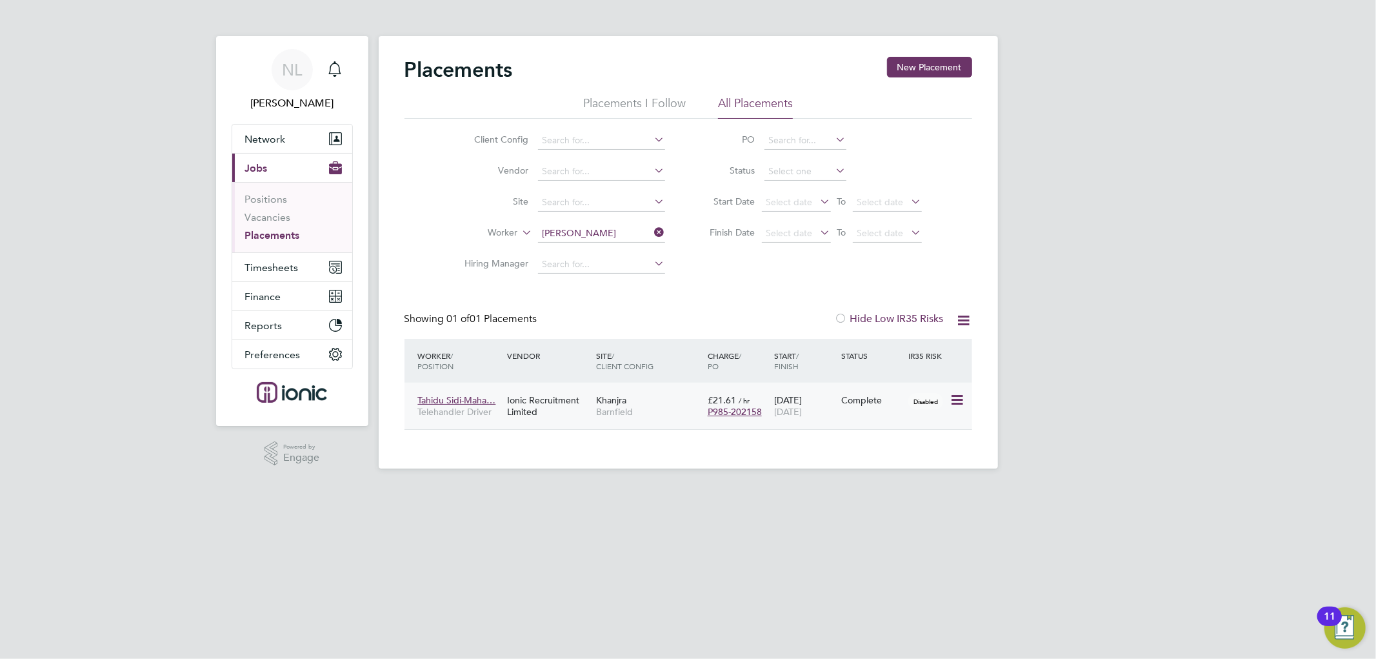
click at [882, 417] on div "Tahidu Sidi-Maha… Telehandler Driver Ionic Recruitment Limited Khanjra Barnfiel…" at bounding box center [689, 406] width 568 height 46
click at [952, 399] on icon at bounding box center [956, 399] width 13 height 15
click at [576, 413] on div "Ionic Recruitment Limited" at bounding box center [548, 406] width 89 height 36
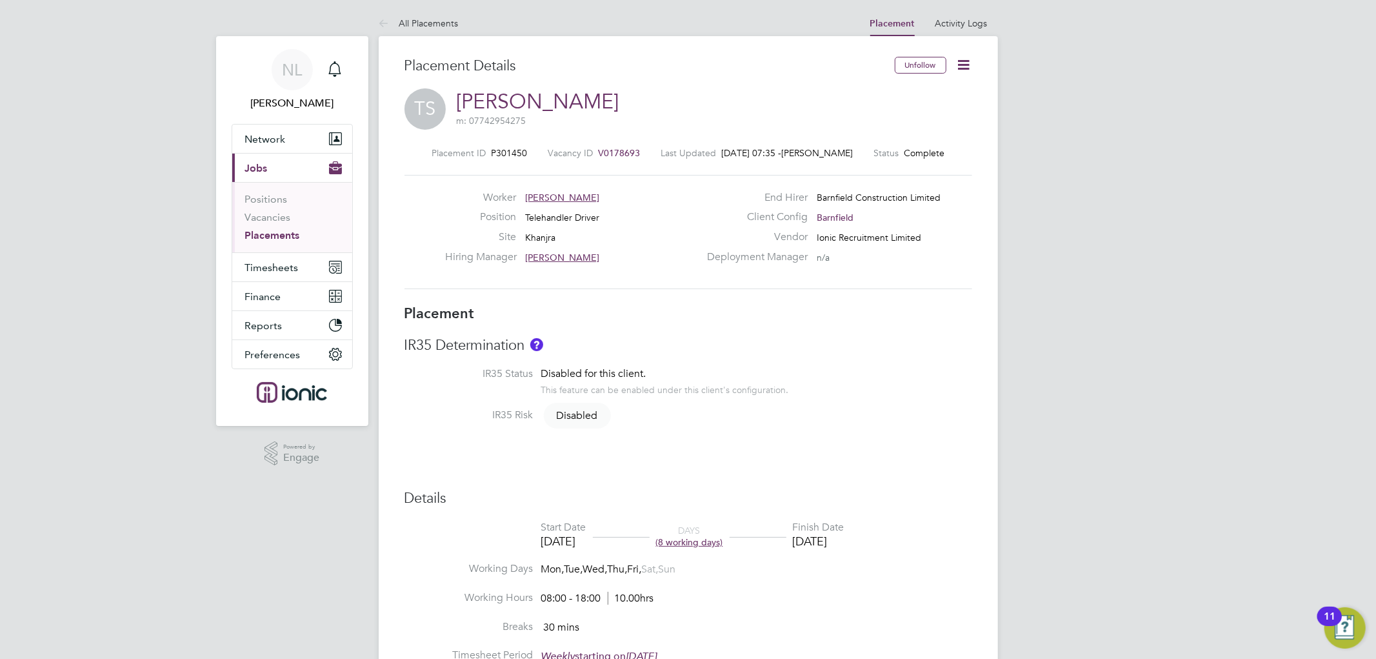
click at [965, 65] on icon at bounding box center [964, 65] width 16 height 16
click at [918, 95] on li "Edit Placement e" at bounding box center [922, 95] width 95 height 18
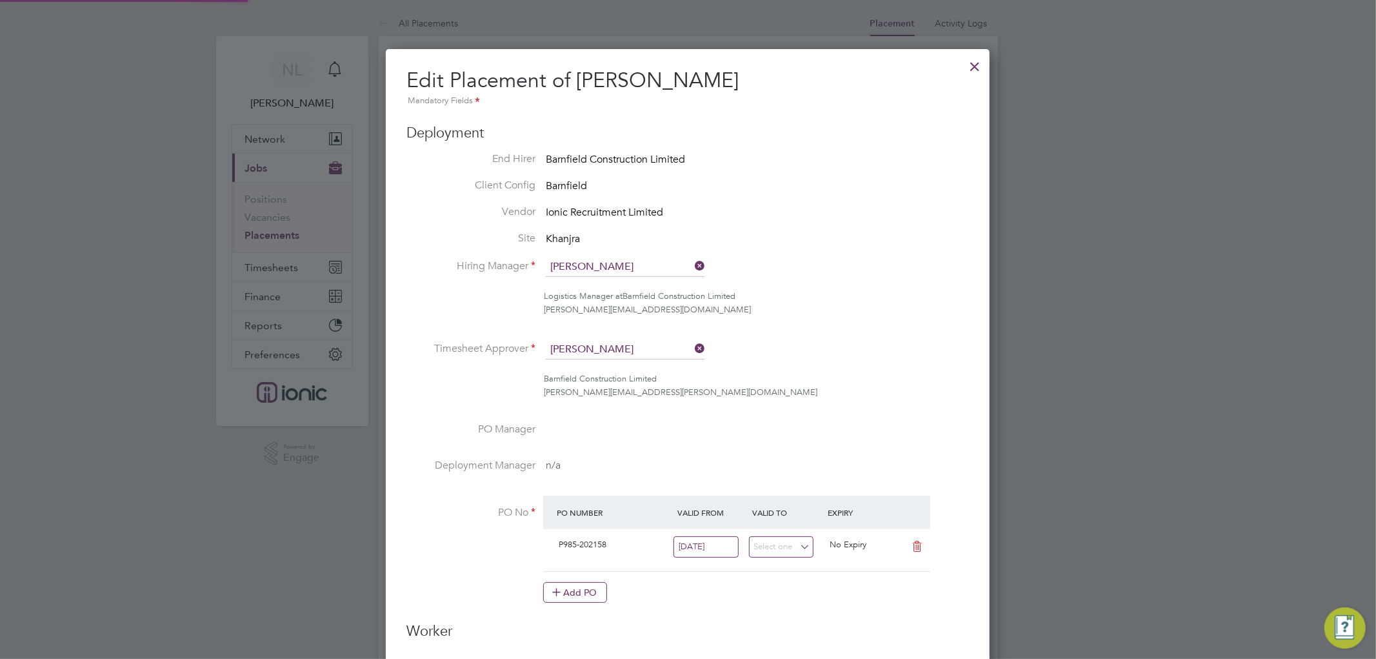
scroll to position [7, 6]
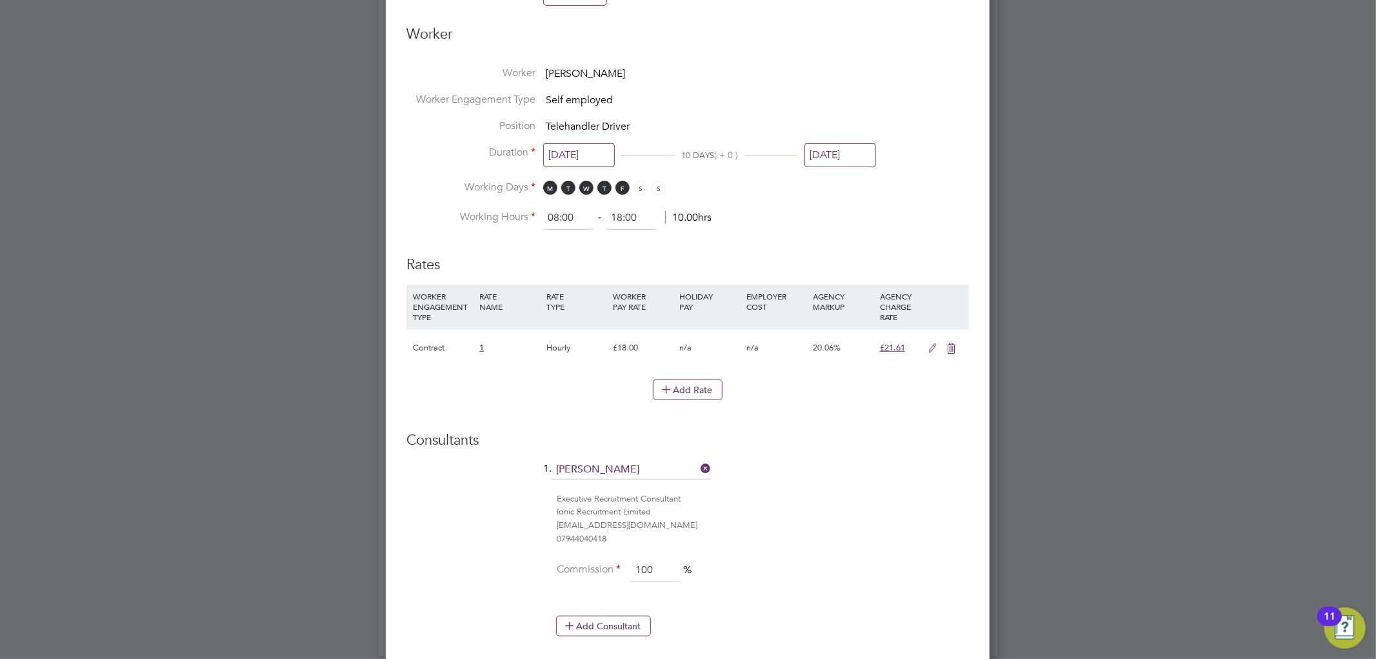
click at [859, 144] on input "[DATE]" at bounding box center [841, 155] width 72 height 24
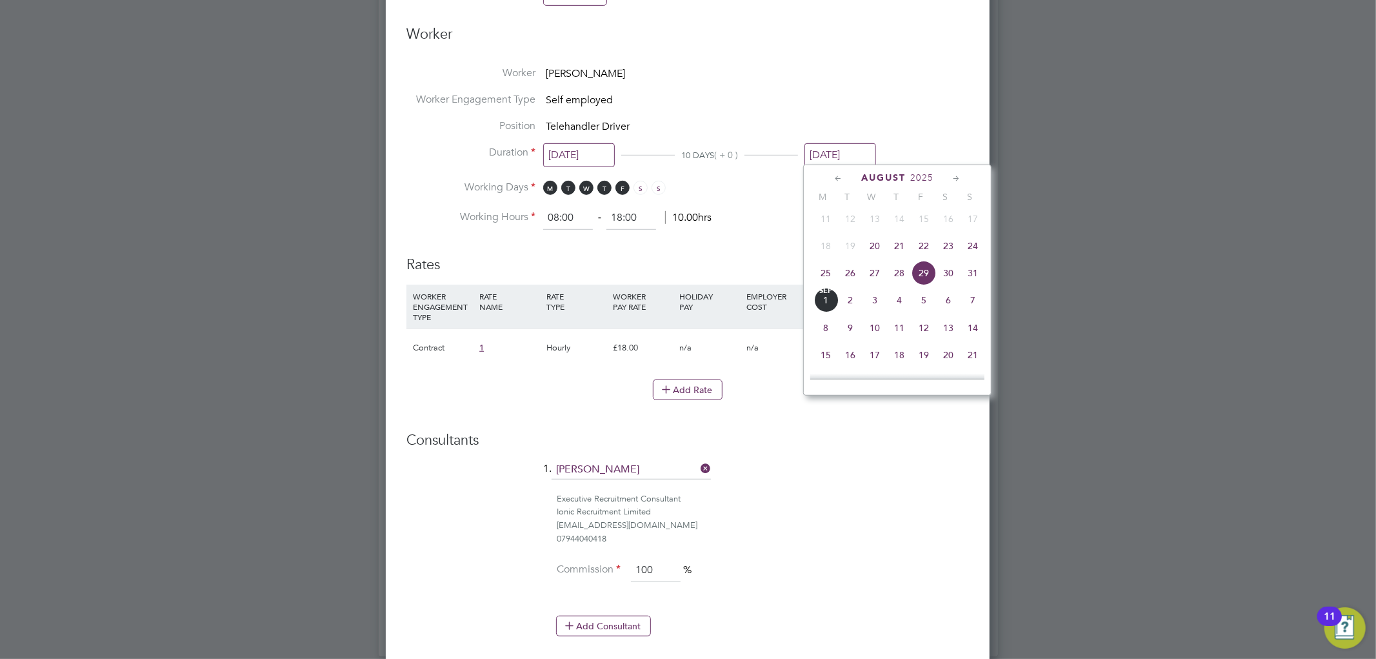
click at [960, 177] on icon at bounding box center [957, 179] width 12 height 14
click at [926, 248] on span "12" at bounding box center [924, 246] width 25 height 25
type input "12 Sep 2025"
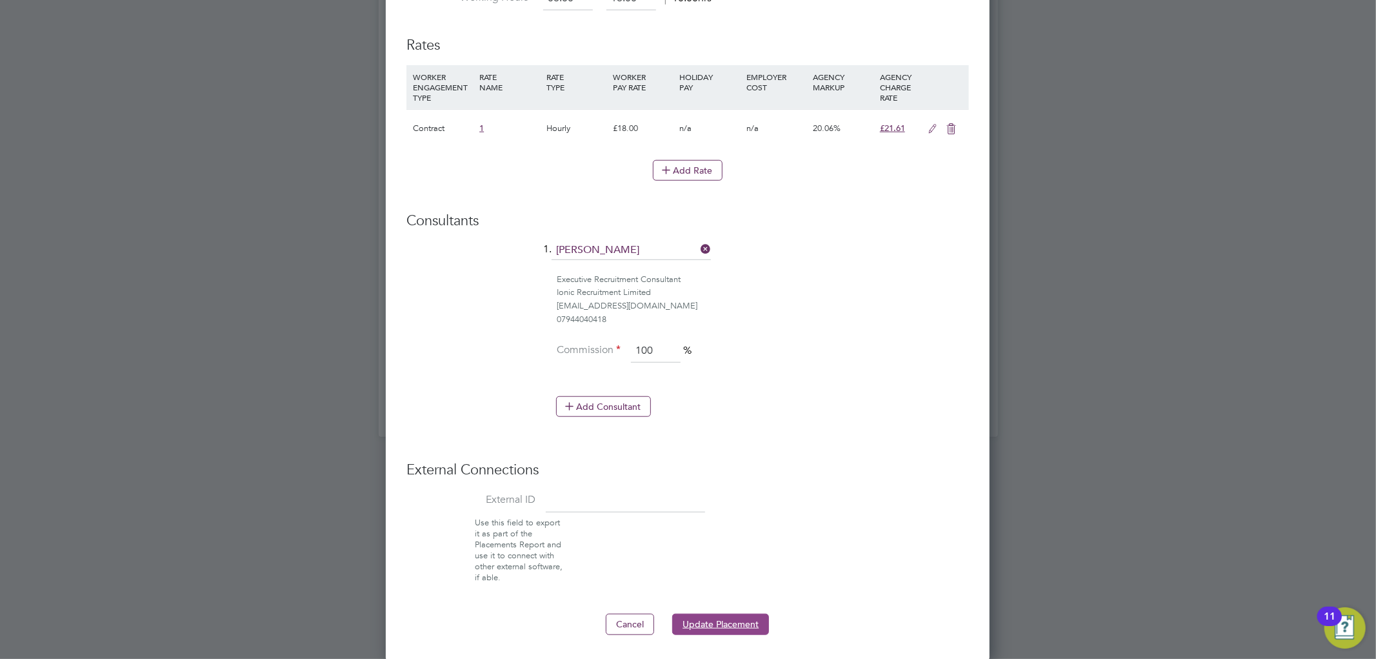
click at [731, 619] on button "Update Placement" at bounding box center [720, 624] width 97 height 21
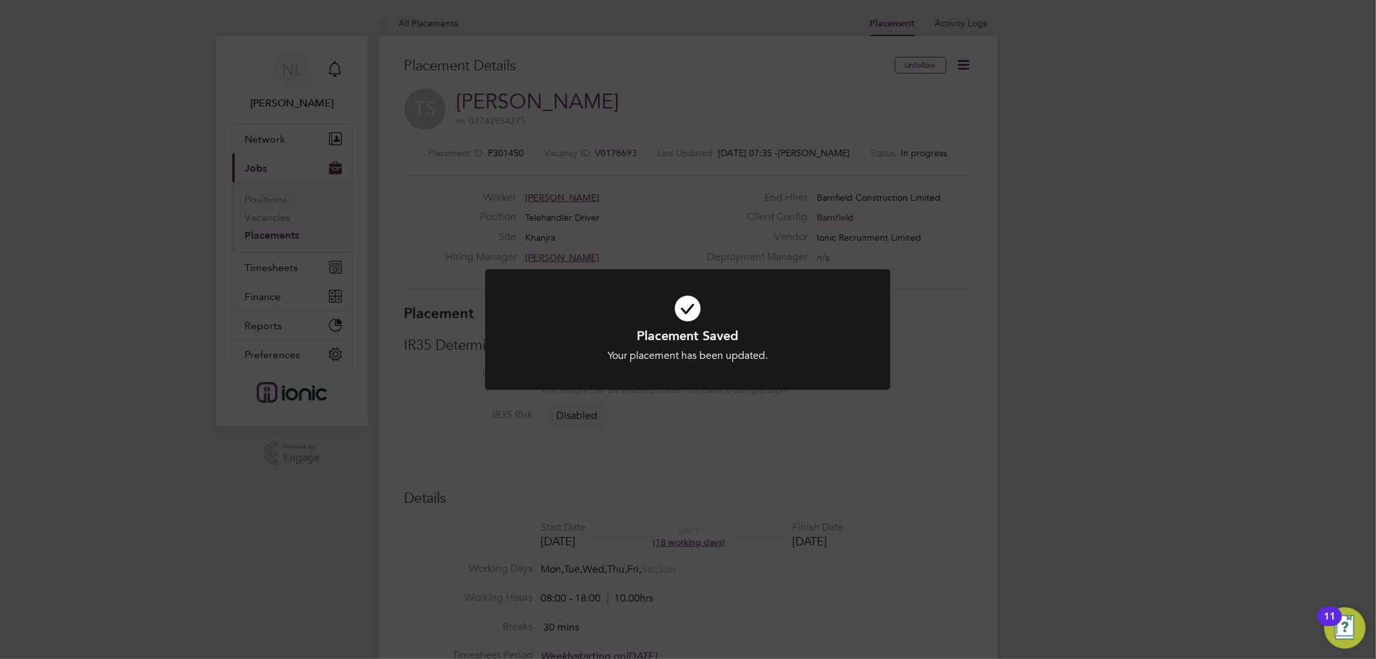
click at [1085, 307] on div "Placement Saved Your placement has been updated. Cancel Okay" at bounding box center [688, 329] width 1376 height 659
